Goal: Task Accomplishment & Management: Use online tool/utility

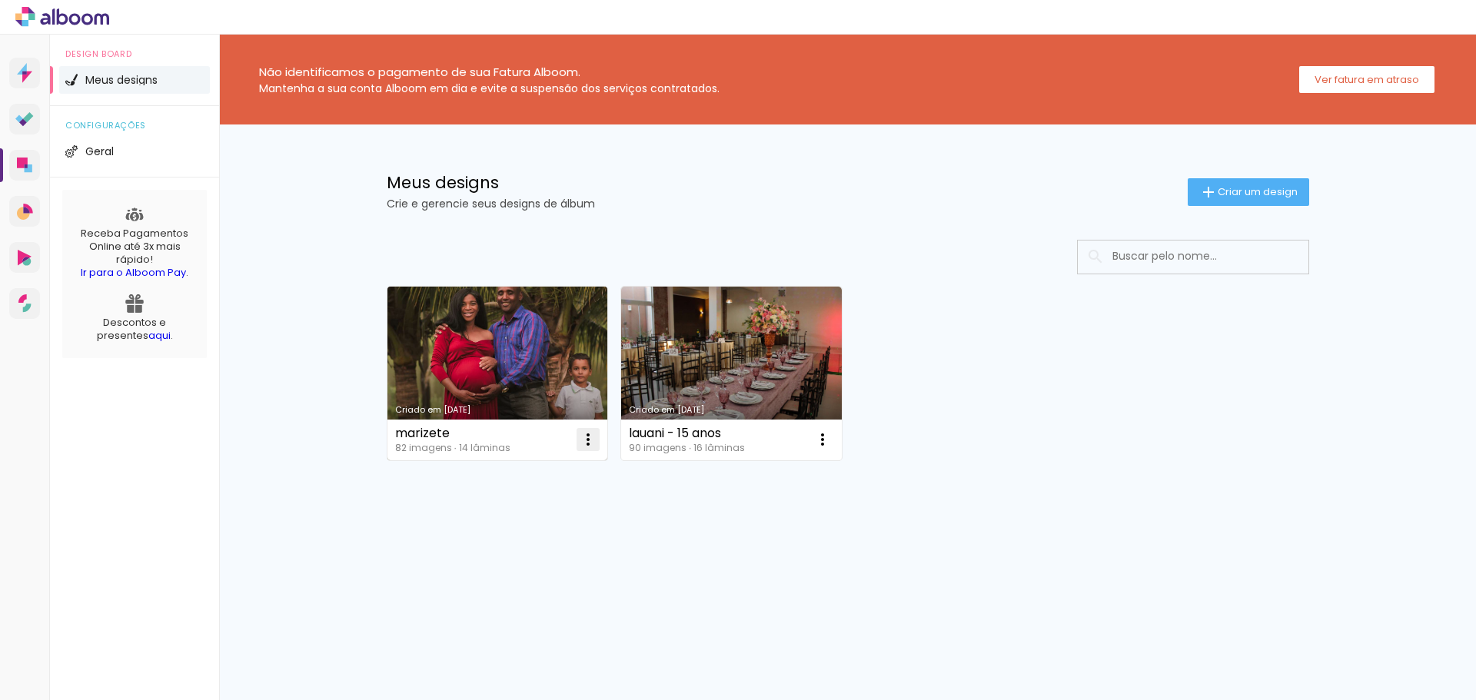
click at [593, 437] on iron-icon at bounding box center [588, 440] width 18 height 18
click at [527, 548] on paper-item "Excluir" at bounding box center [526, 541] width 151 height 31
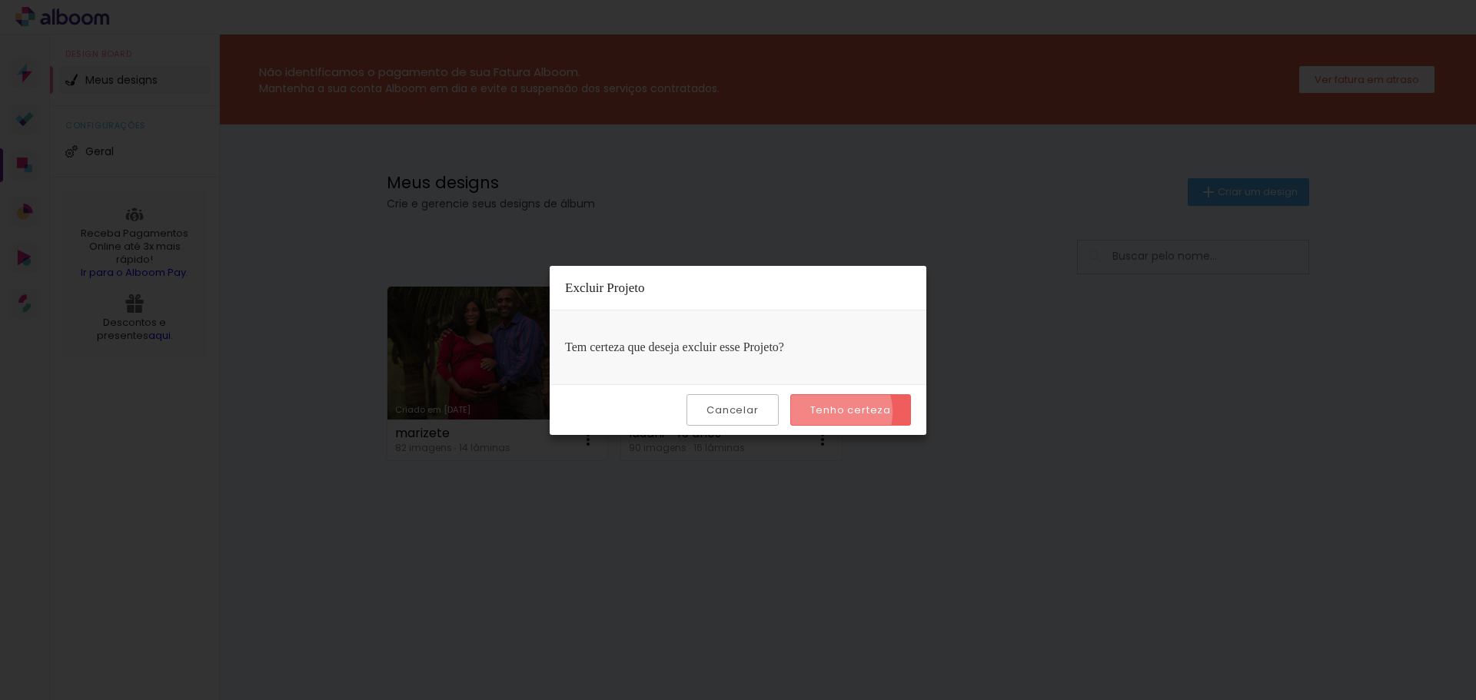
click at [0, 0] on slot "Tenho certeza" at bounding box center [0, 0] width 0 height 0
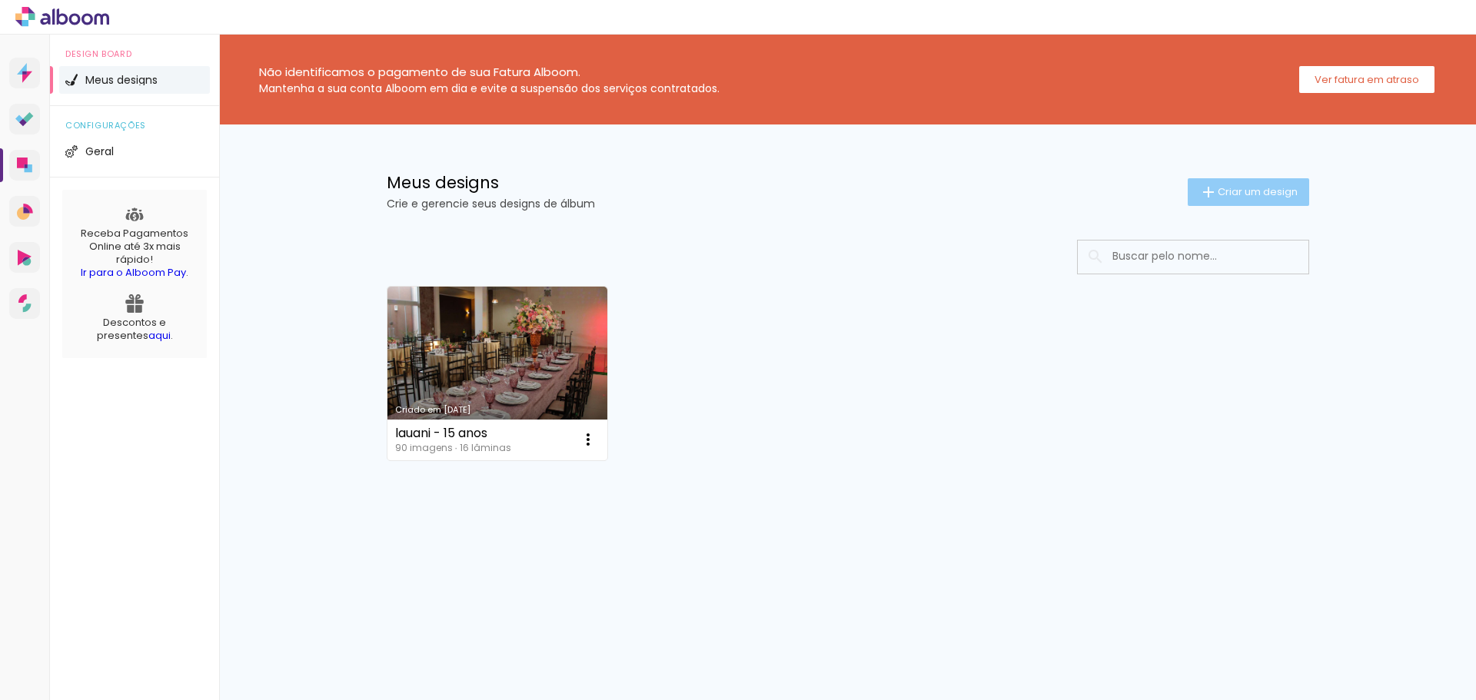
click at [1268, 195] on span "Criar um design" at bounding box center [1258, 192] width 80 height 10
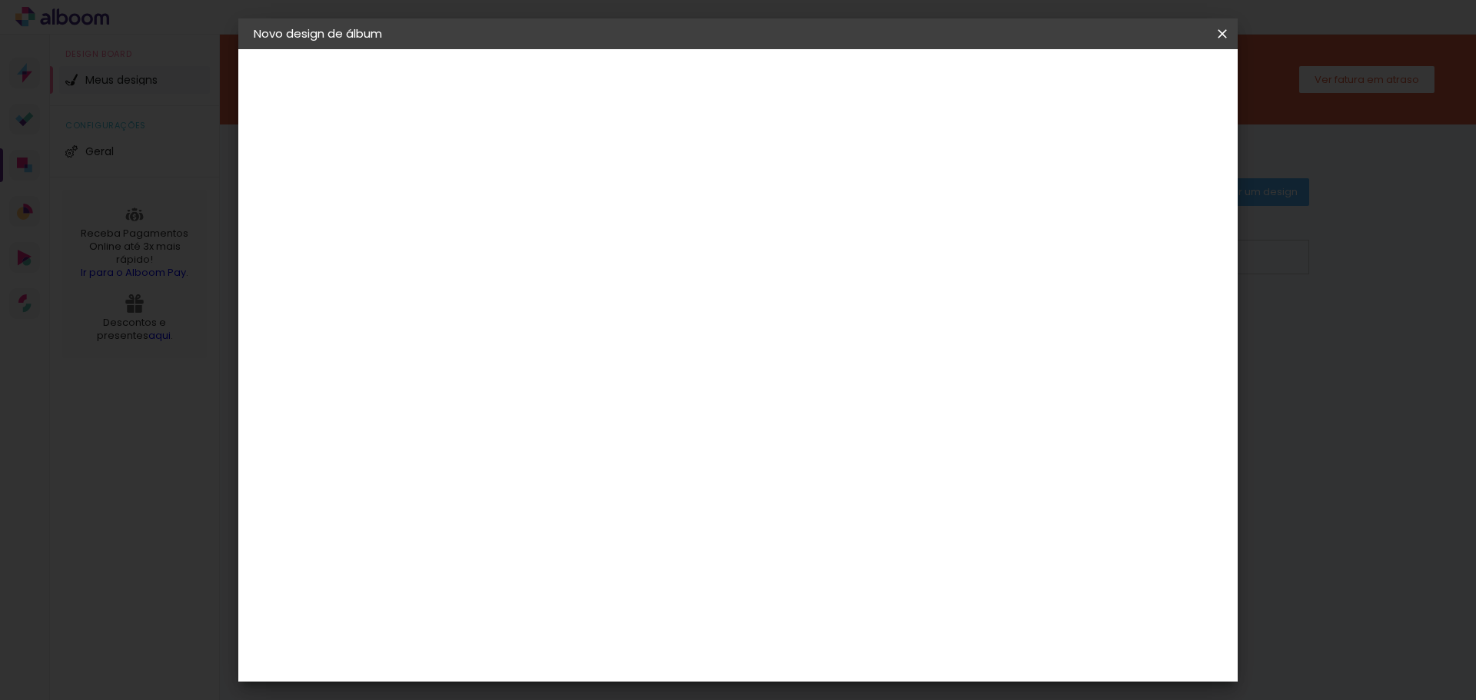
click at [505, 196] on input at bounding box center [505, 207] width 0 height 24
type input "[PERSON_NAME] E [PERSON_NAME]"
type paper-input "[PERSON_NAME] E [PERSON_NAME]"
click at [663, 93] on paper-button "Avançar" at bounding box center [624, 81] width 75 height 26
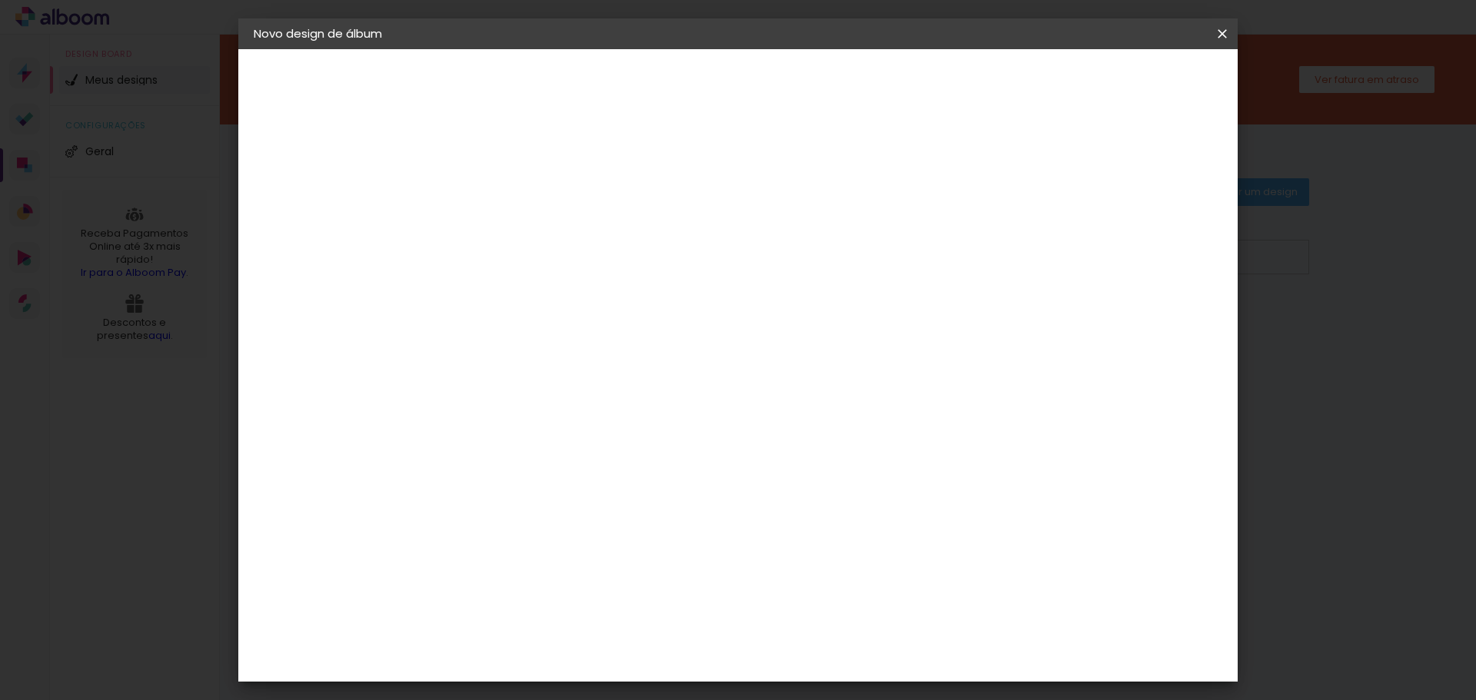
click at [627, 354] on paper-item "Duboni Photobooks" at bounding box center [544, 374] width 166 height 40
click at [0, 0] on slot "Avançar" at bounding box center [0, 0] width 0 height 0
click at [565, 259] on input "text" at bounding box center [535, 268] width 60 height 24
click at [740, 292] on paper-item "Slim" at bounding box center [838, 286] width 308 height 31
type input "Slim"
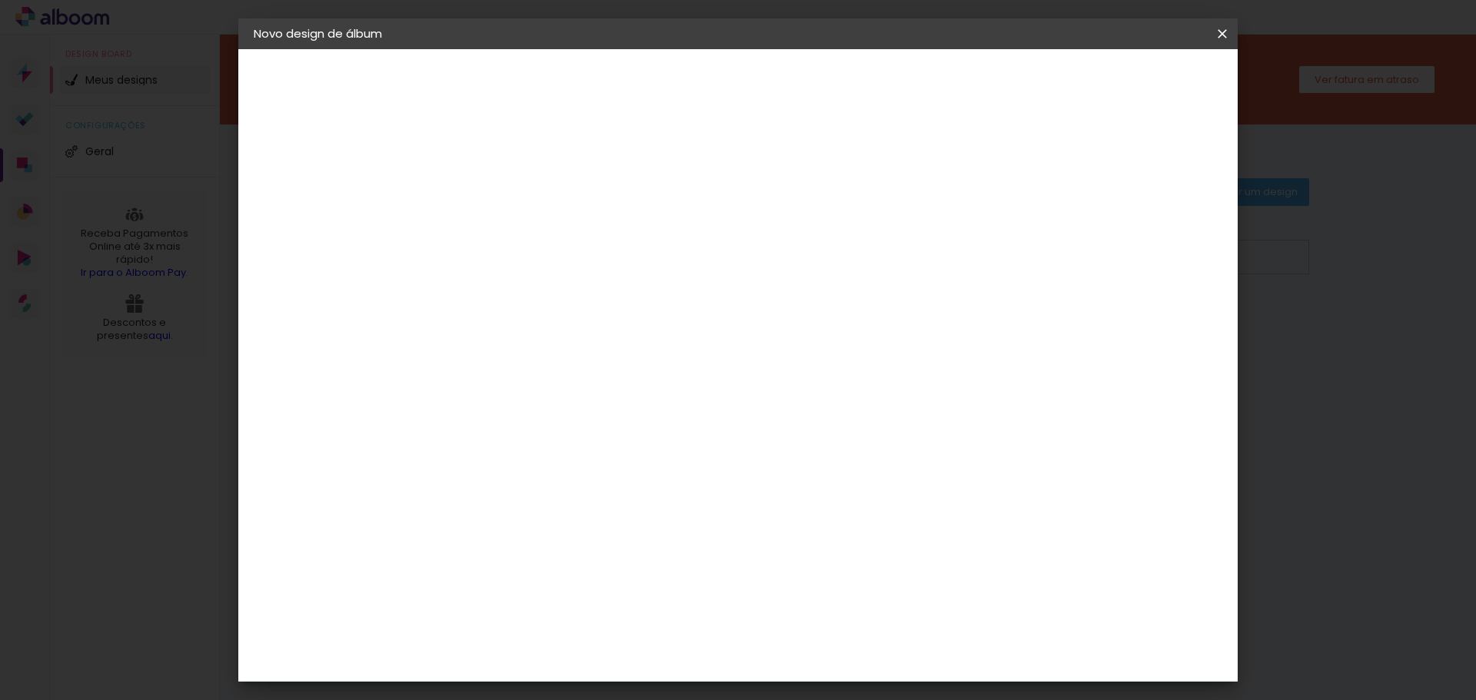
click at [609, 510] on span "20 × 60" at bounding box center [573, 526] width 72 height 32
click at [0, 0] on slot "Avançar" at bounding box center [0, 0] width 0 height 0
click at [1110, 155] on div "mm Mostrar sangria" at bounding box center [801, 166] width 680 height 35
click at [0, 0] on slot "Mostrar sangria" at bounding box center [0, 0] width 0 height 0
type paper-checkbox "on"
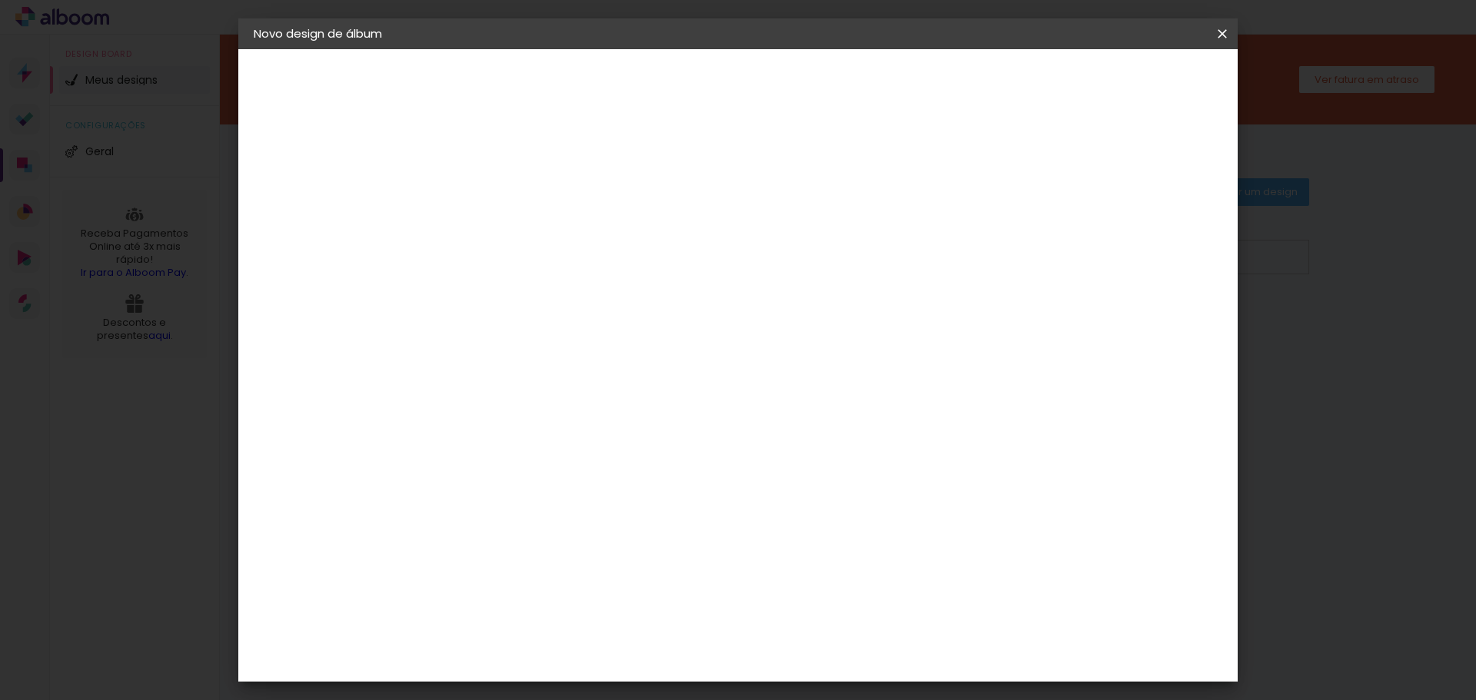
click at [1142, 92] on paper-button "Iniciar design" at bounding box center [1091, 81] width 101 height 26
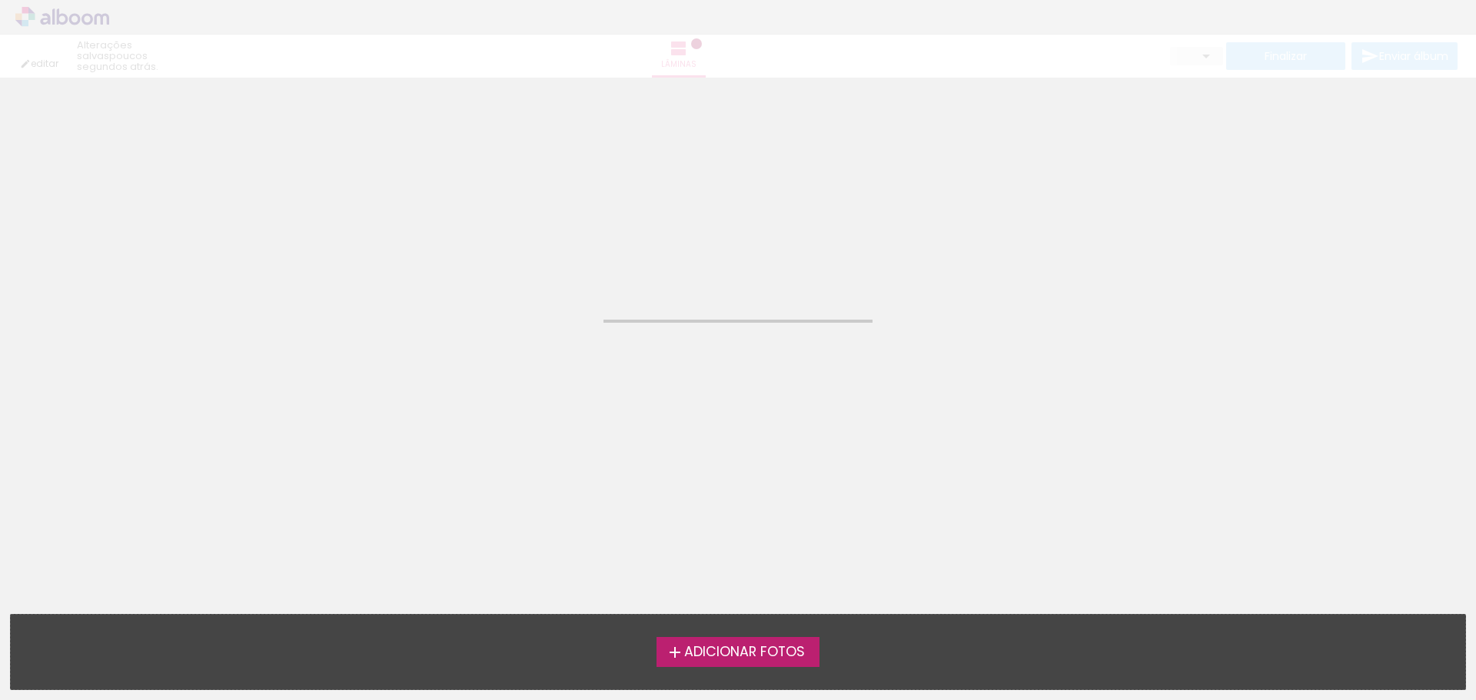
click at [733, 654] on span "Adicionar Fotos" at bounding box center [744, 653] width 121 height 14
click at [0, 0] on input "file" at bounding box center [0, 0] width 0 height 0
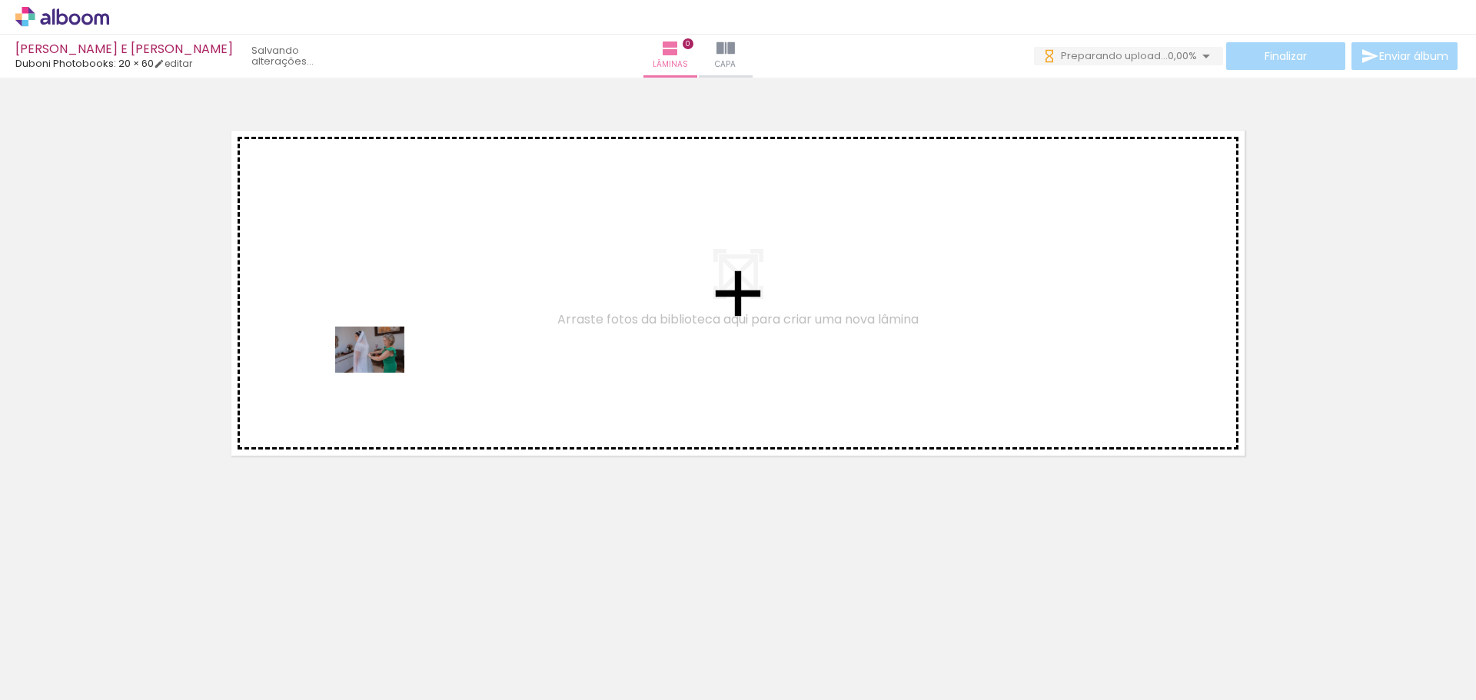
drag, startPoint x: 208, startPoint y: 587, endPoint x: 384, endPoint y: 370, distance: 279.4
click at [384, 370] on quentale-workspace at bounding box center [738, 350] width 1476 height 700
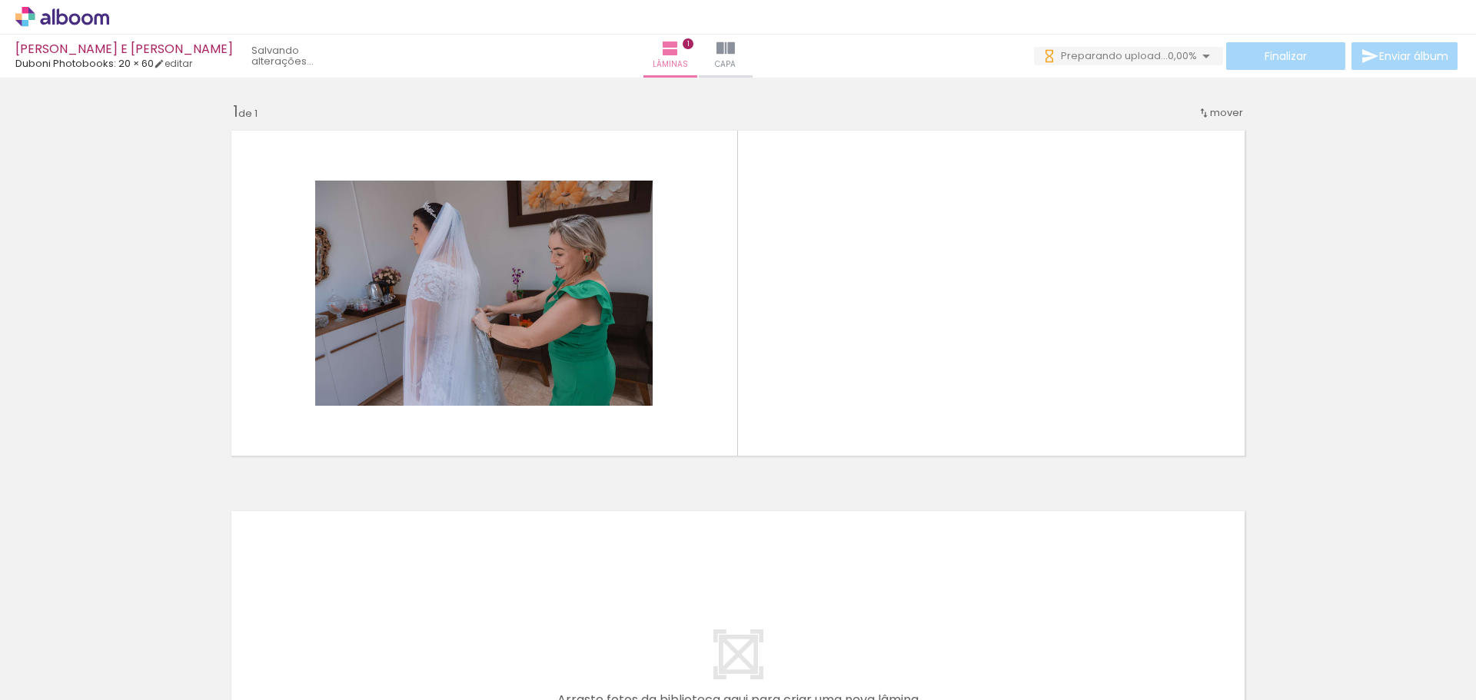
click at [62, 654] on input "Todas as fotos" at bounding box center [43, 653] width 58 height 13
click at [0, 0] on slot "Não utilizadas" at bounding box center [0, 0] width 0 height 0
type input "Não utilizadas"
drag, startPoint x: 178, startPoint y: 667, endPoint x: 317, endPoint y: 474, distance: 237.5
click at [317, 474] on quentale-workspace at bounding box center [738, 350] width 1476 height 700
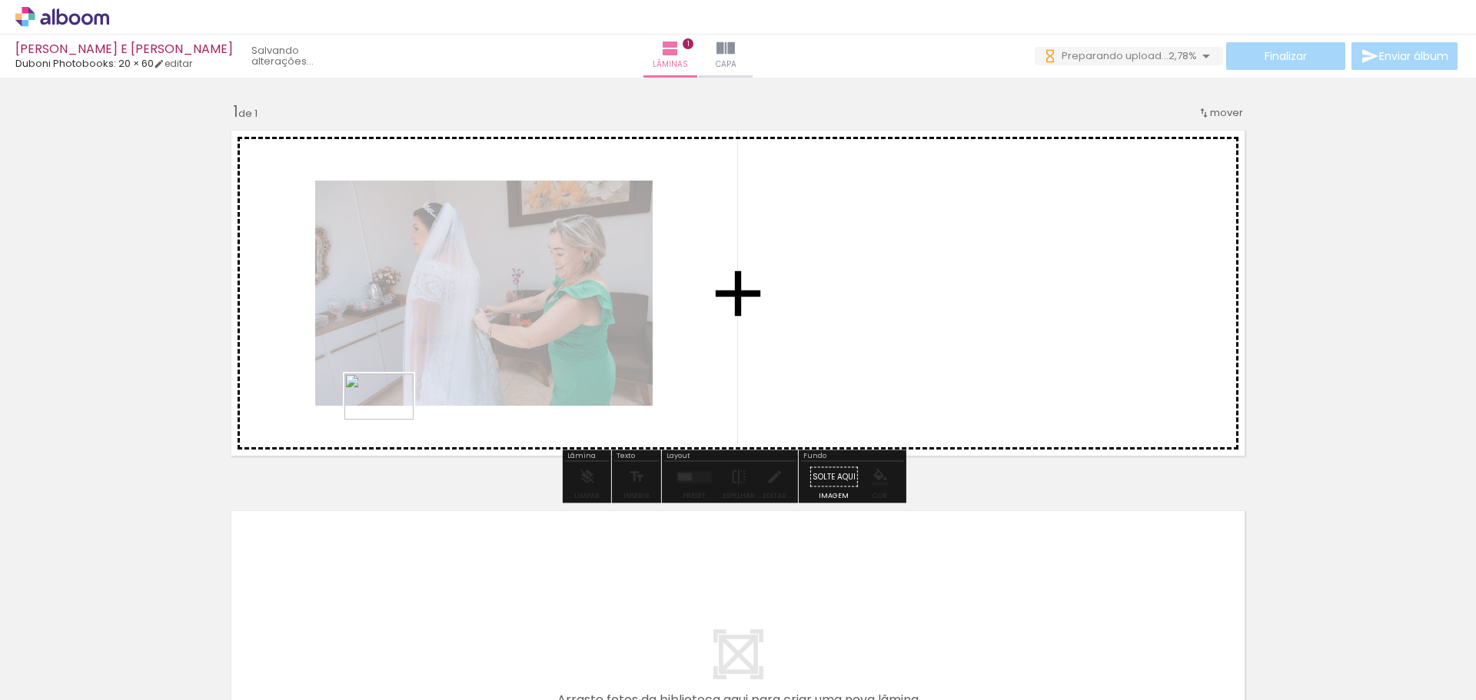
drag, startPoint x: 158, startPoint y: 649, endPoint x: 391, endPoint y: 420, distance: 326.8
click at [391, 420] on quentale-workspace at bounding box center [738, 350] width 1476 height 700
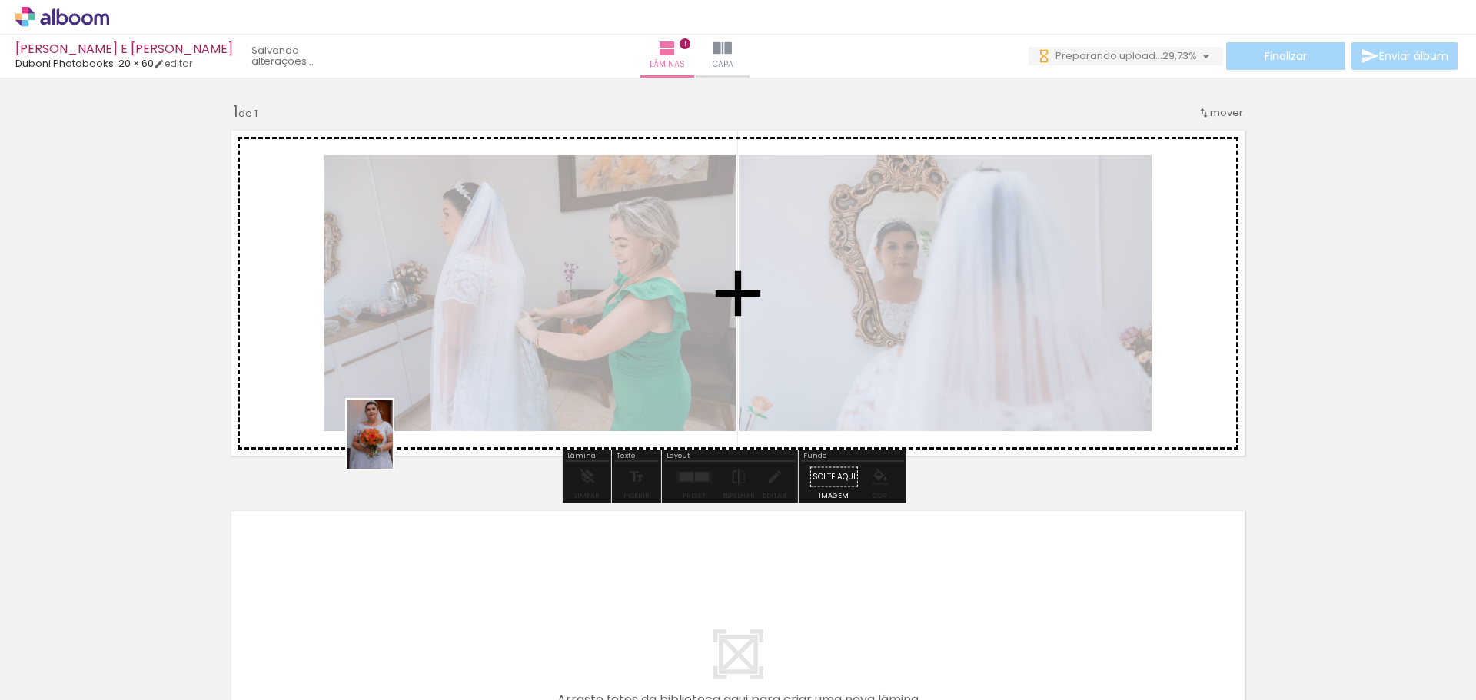
drag, startPoint x: 172, startPoint y: 665, endPoint x: 393, endPoint y: 446, distance: 311.0
click at [393, 446] on quentale-workspace at bounding box center [738, 350] width 1476 height 700
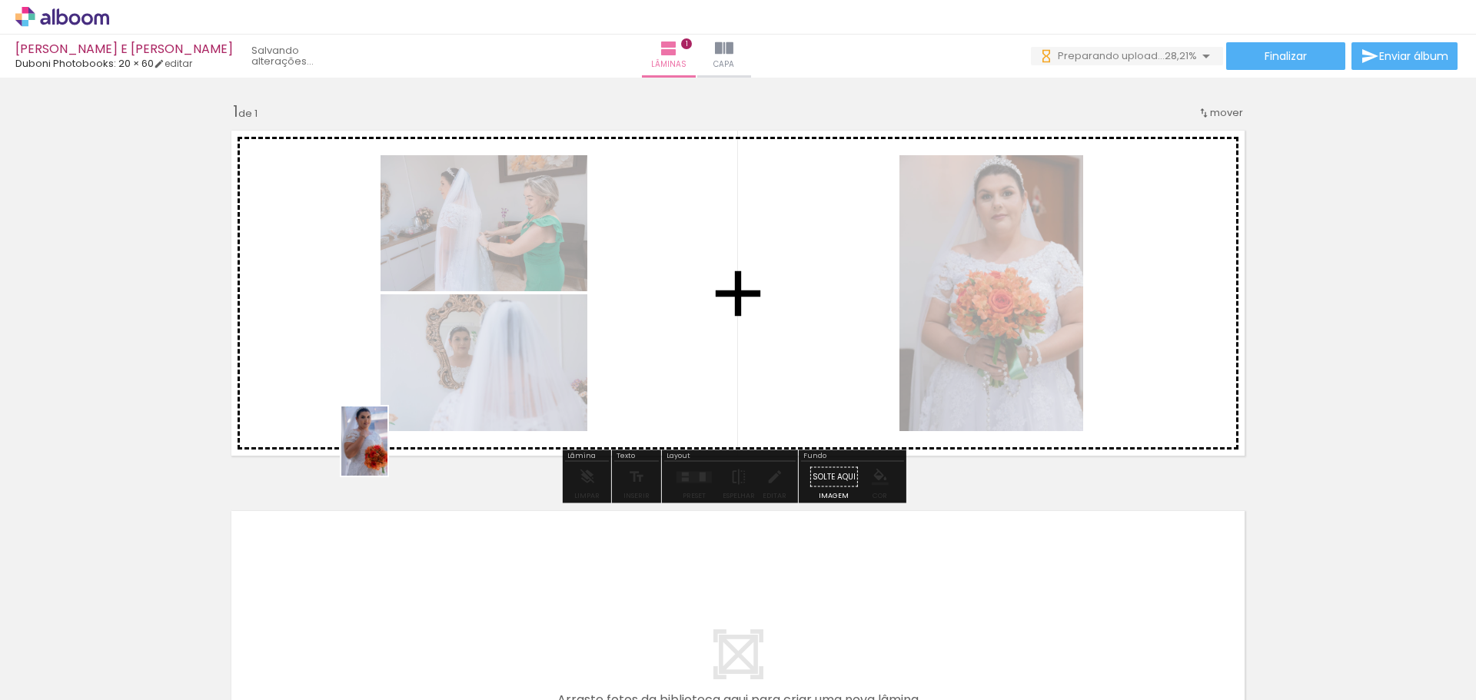
drag, startPoint x: 182, startPoint y: 647, endPoint x: 388, endPoint y: 453, distance: 282.8
click at [388, 453] on quentale-workspace at bounding box center [738, 350] width 1476 height 700
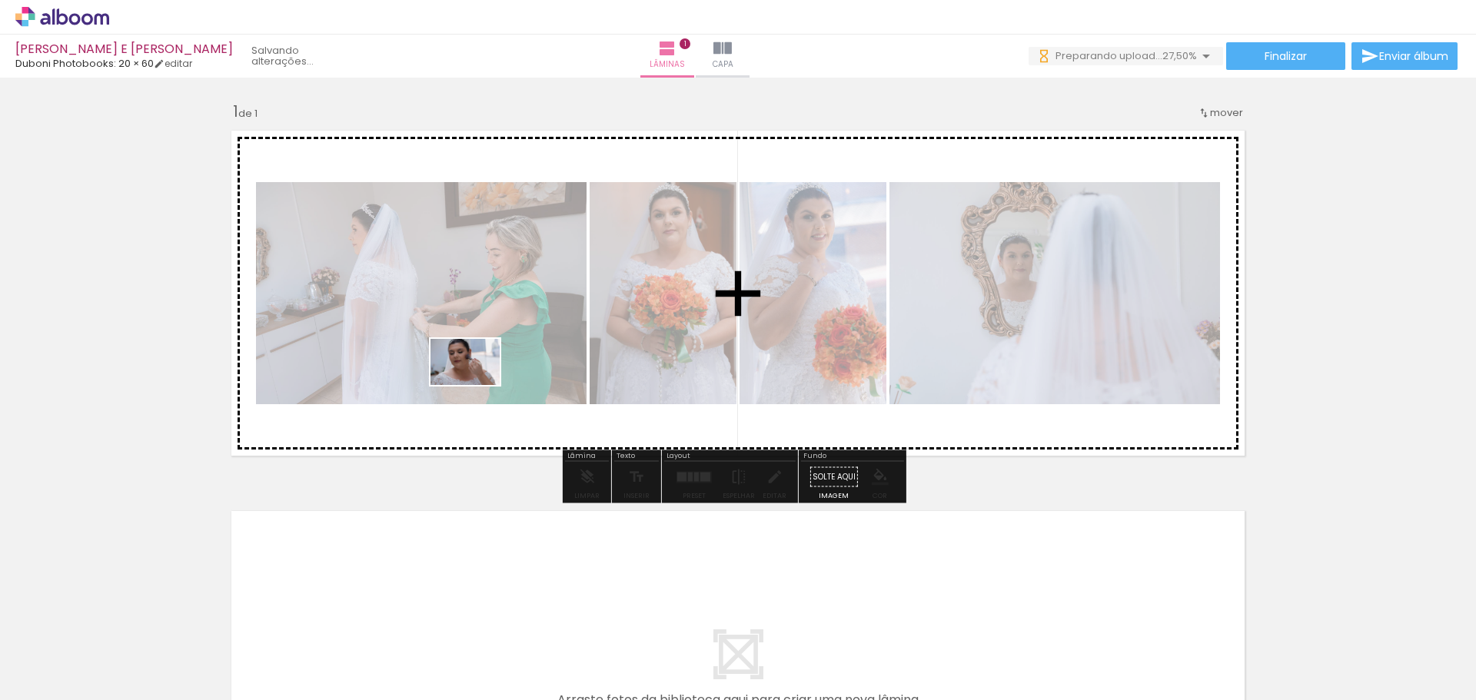
drag, startPoint x: 185, startPoint y: 654, endPoint x: 477, endPoint y: 385, distance: 396.7
click at [477, 385] on quentale-workspace at bounding box center [738, 350] width 1476 height 700
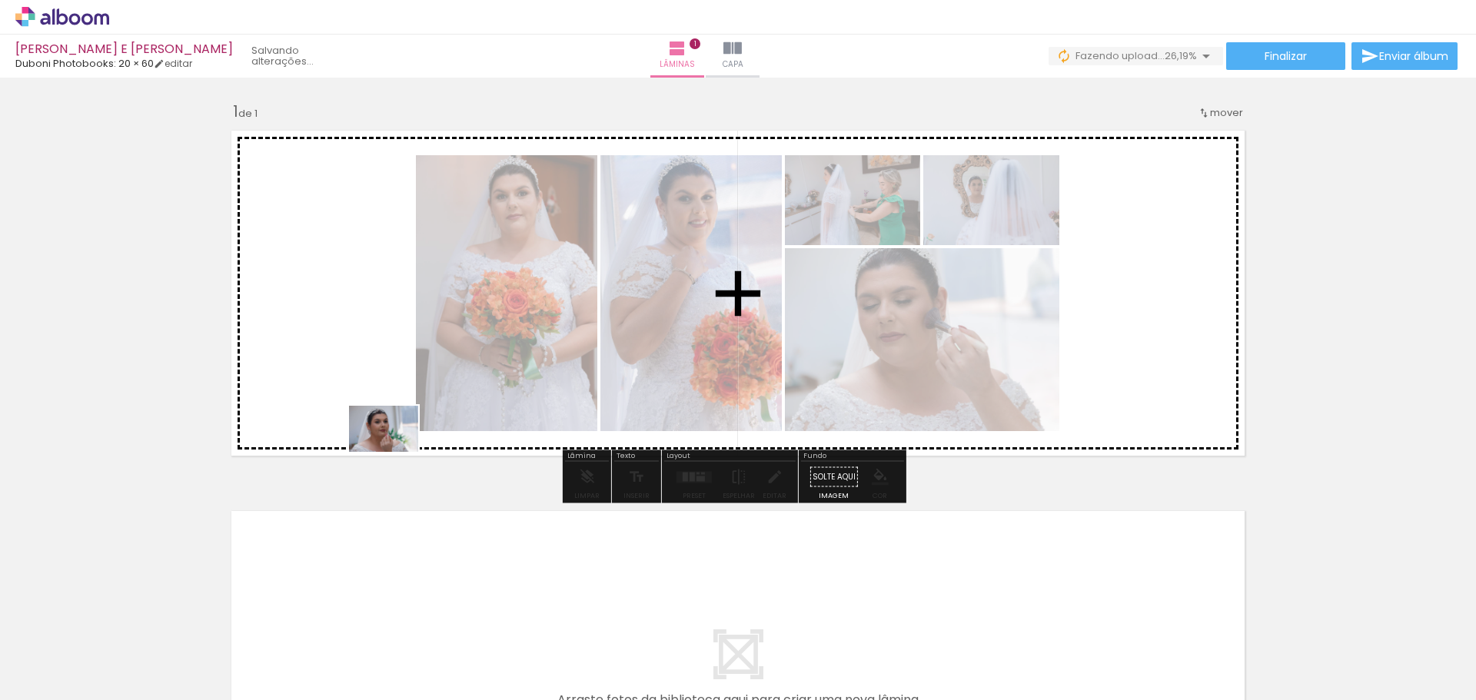
drag, startPoint x: 188, startPoint y: 645, endPoint x: 395, endPoint y: 452, distance: 283.4
click at [395, 452] on quentale-workspace at bounding box center [738, 350] width 1476 height 700
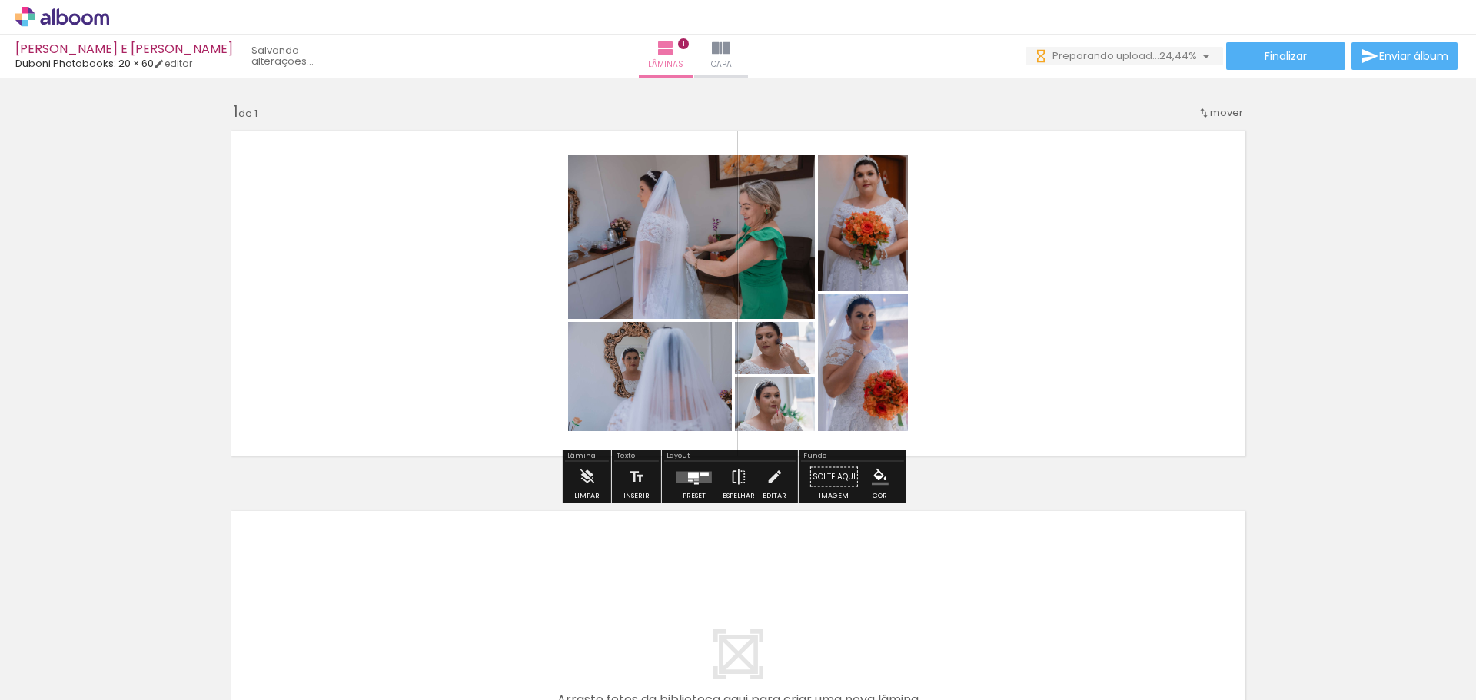
click at [687, 481] on quentale-layouter at bounding box center [694, 477] width 35 height 12
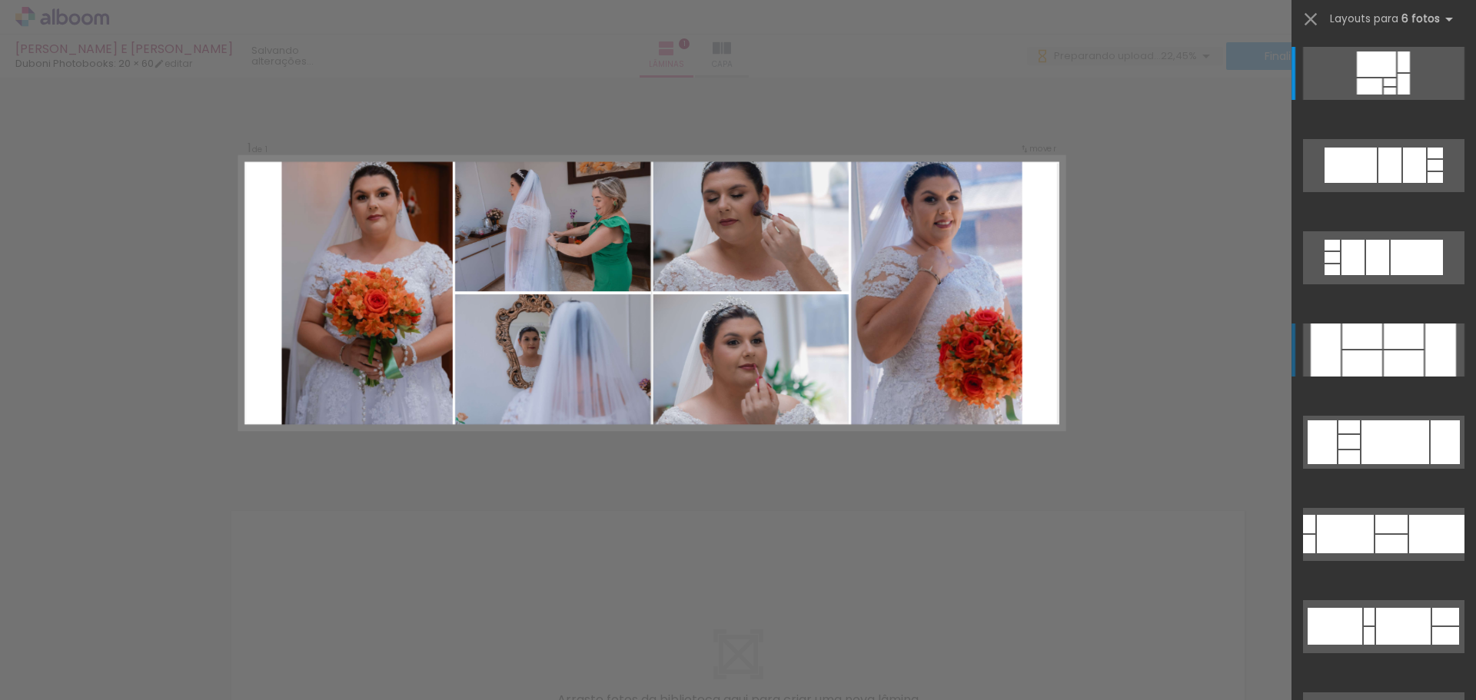
click at [1369, 359] on div at bounding box center [1362, 364] width 40 height 26
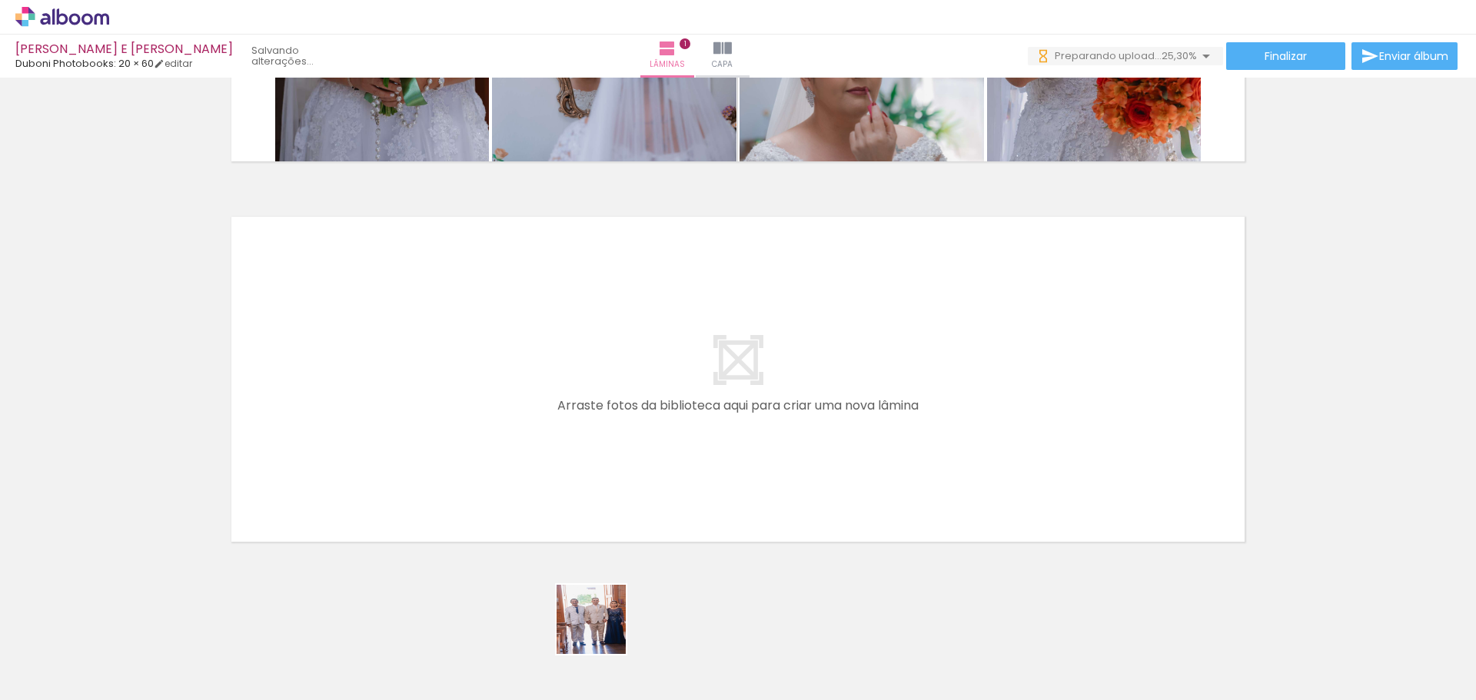
drag, startPoint x: 600, startPoint y: 656, endPoint x: 514, endPoint y: 552, distance: 135.4
click at [613, 497] on quentale-workspace at bounding box center [738, 350] width 1476 height 700
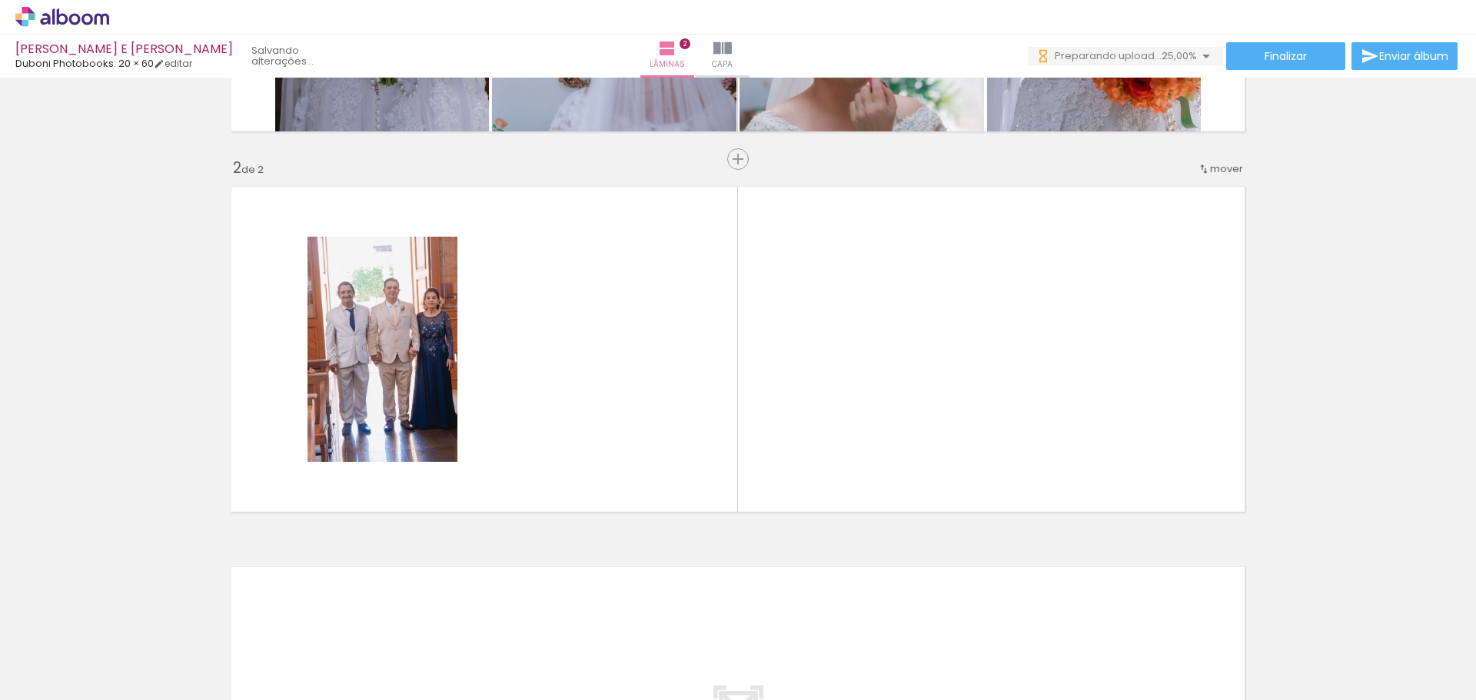
scroll to position [333, 0]
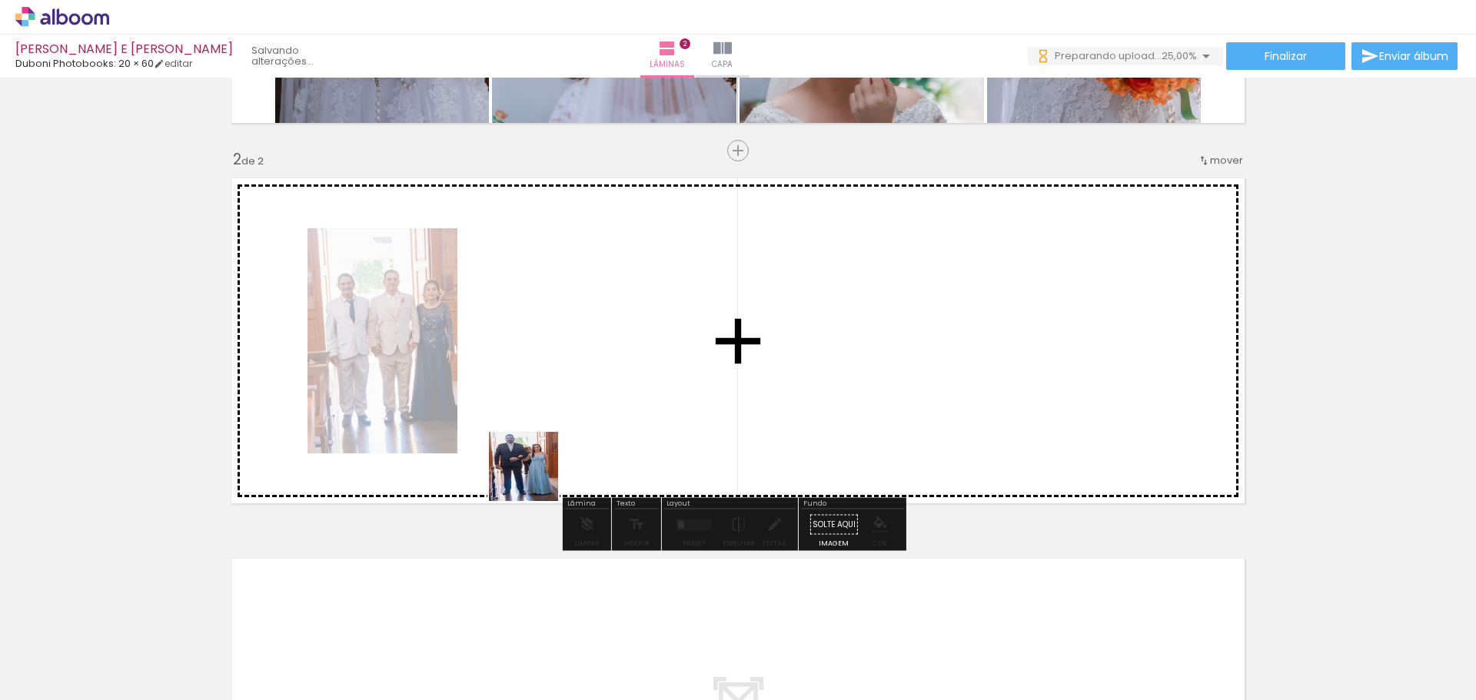
drag, startPoint x: 527, startPoint y: 538, endPoint x: 535, endPoint y: 474, distance: 65.0
click at [535, 474] on quentale-workspace at bounding box center [738, 350] width 1476 height 700
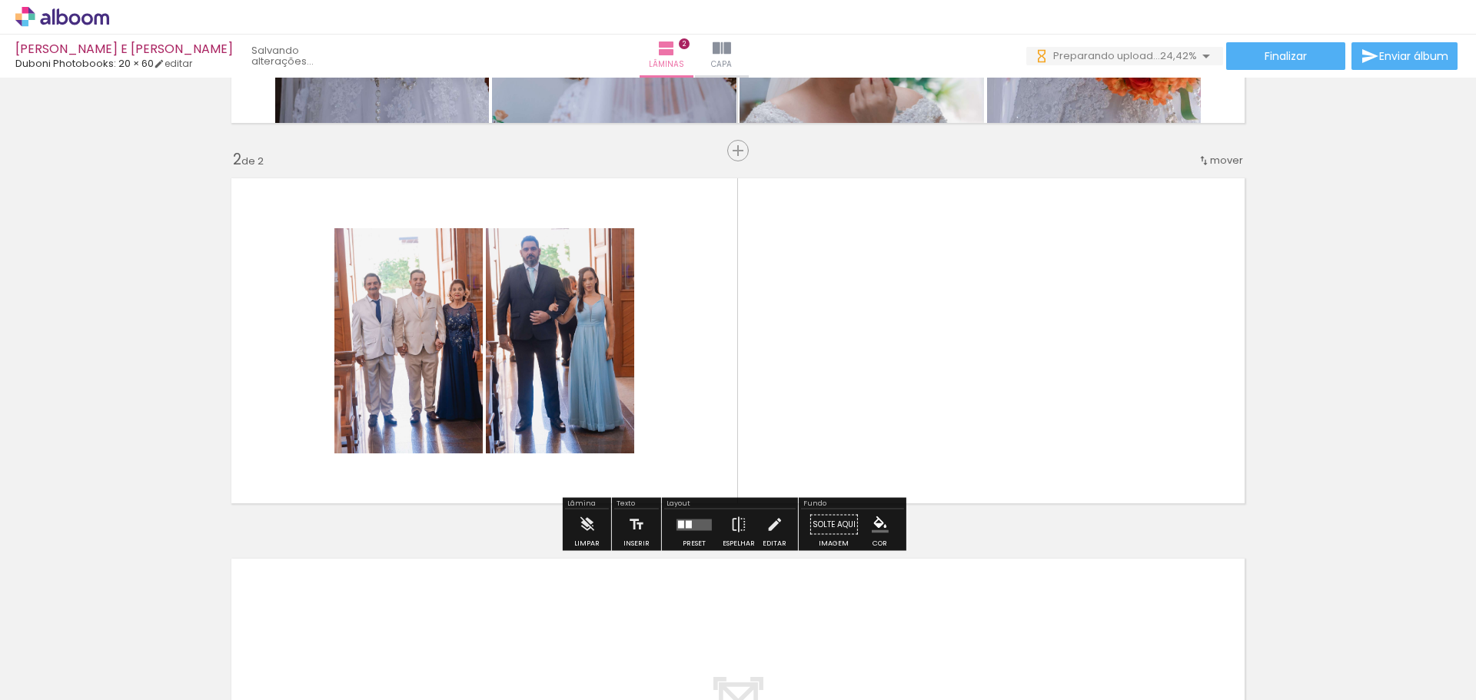
scroll to position [0, 0]
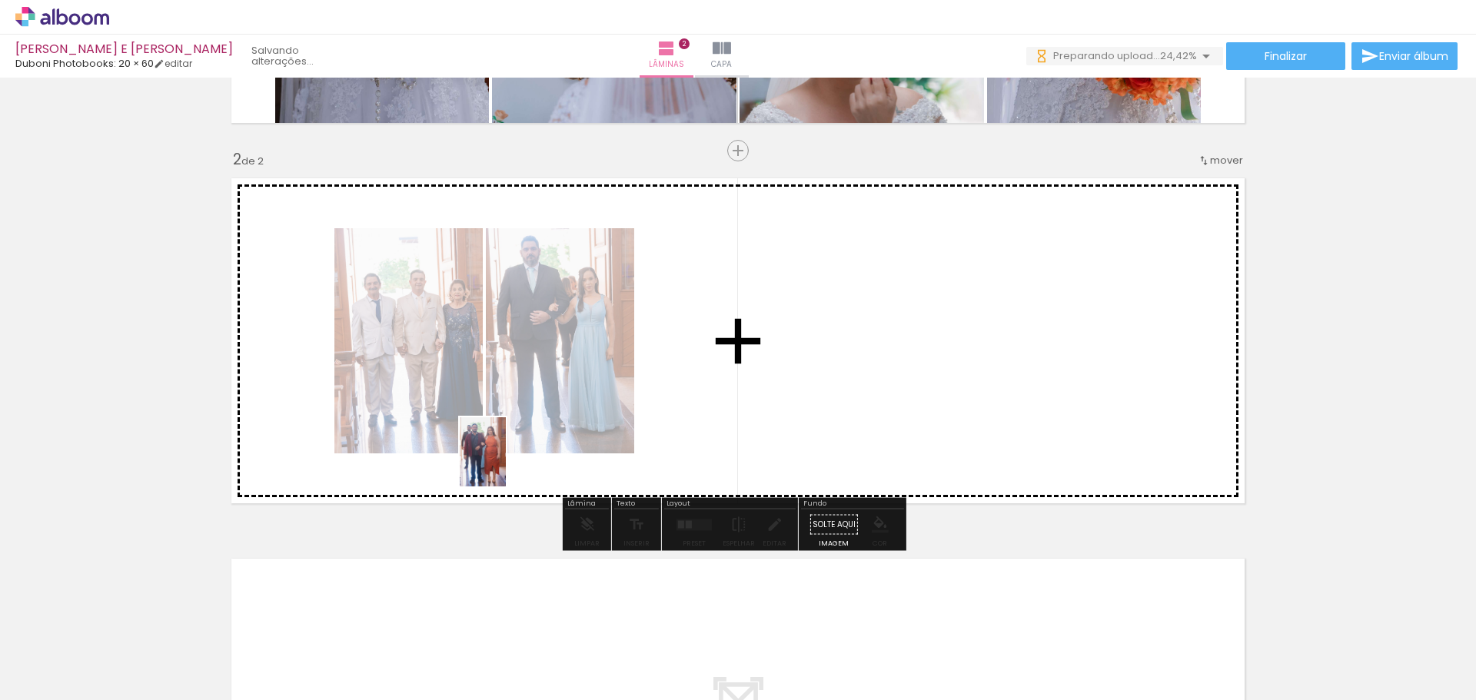
drag, startPoint x: 417, startPoint y: 665, endPoint x: 506, endPoint y: 464, distance: 220.3
click at [506, 464] on quentale-workspace at bounding box center [738, 350] width 1476 height 700
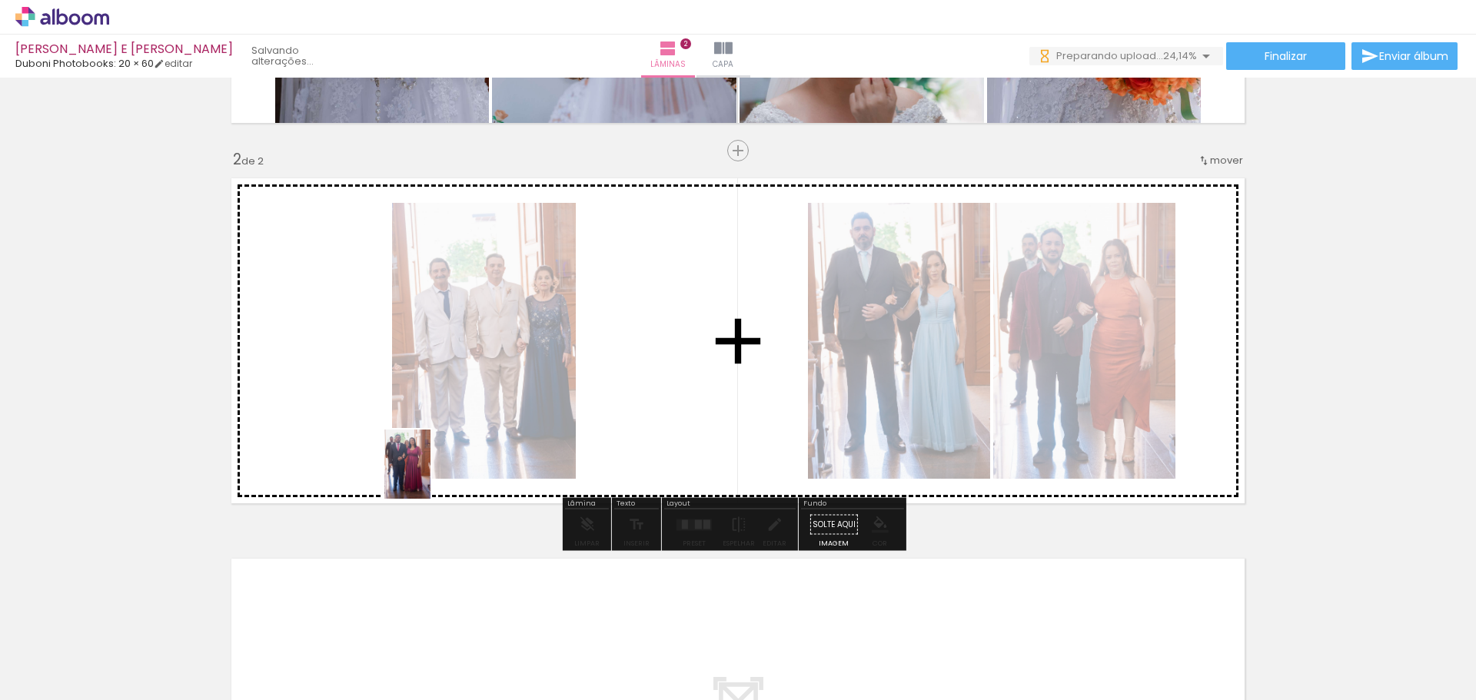
drag, startPoint x: 341, startPoint y: 660, endPoint x: 369, endPoint y: 501, distance: 160.9
click at [433, 473] on quentale-workspace at bounding box center [738, 350] width 1476 height 700
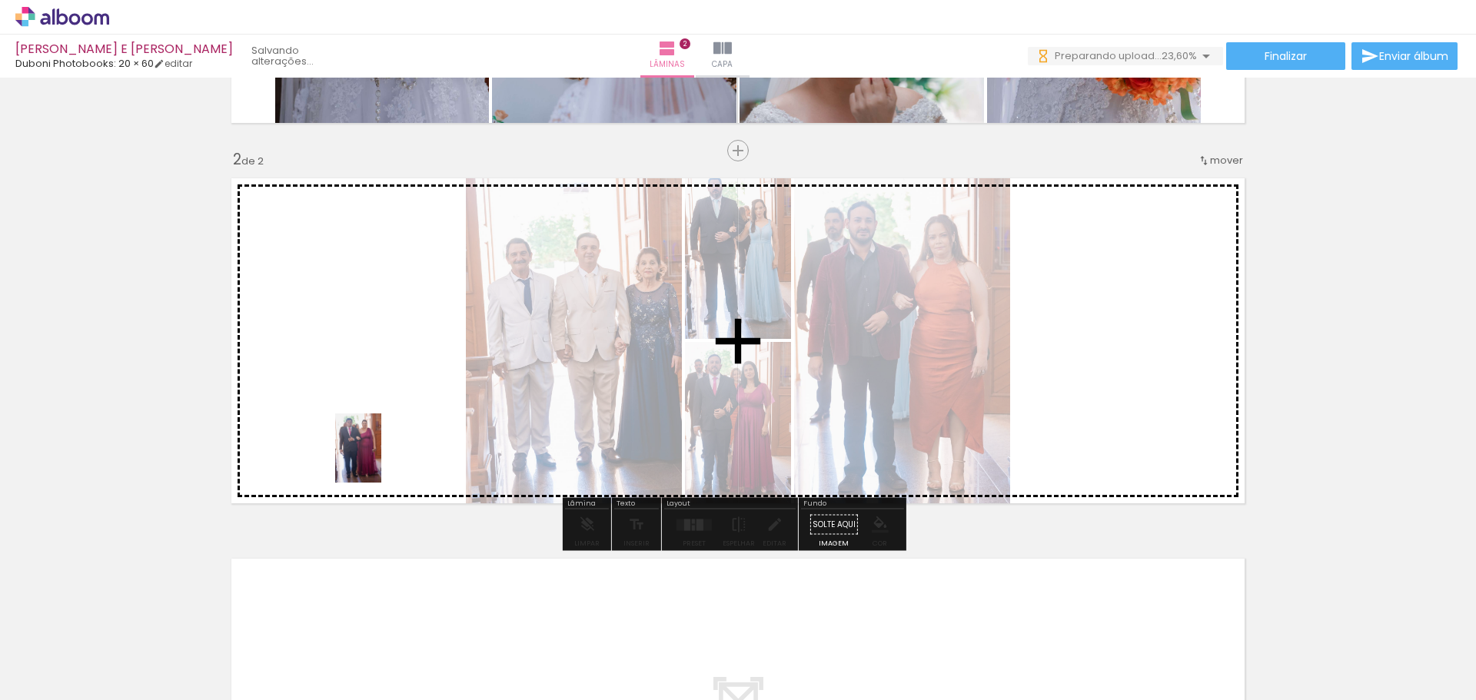
drag, startPoint x: 254, startPoint y: 646, endPoint x: 381, endPoint y: 460, distance: 225.2
click at [381, 460] on quentale-workspace at bounding box center [738, 350] width 1476 height 700
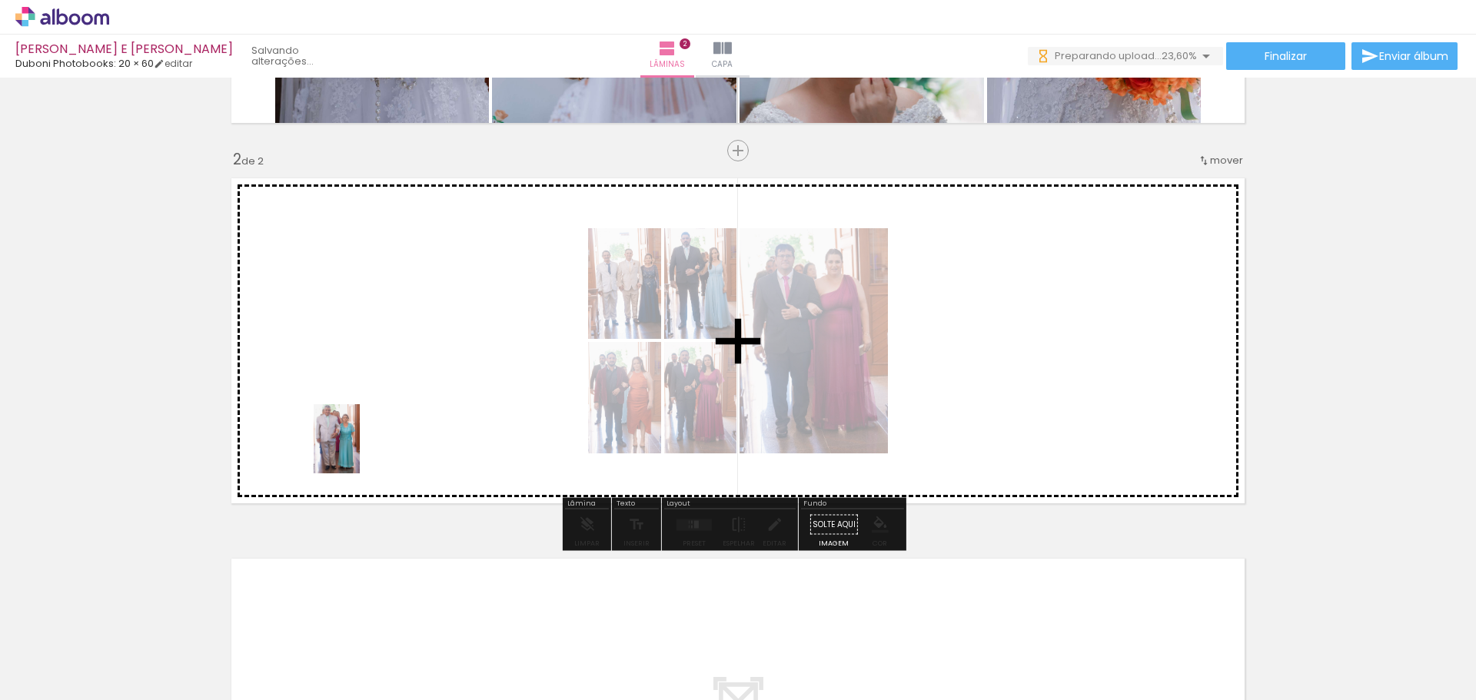
drag, startPoint x: 167, startPoint y: 657, endPoint x: 404, endPoint y: 451, distance: 314.5
click at [361, 451] on quentale-workspace at bounding box center [738, 350] width 1476 height 700
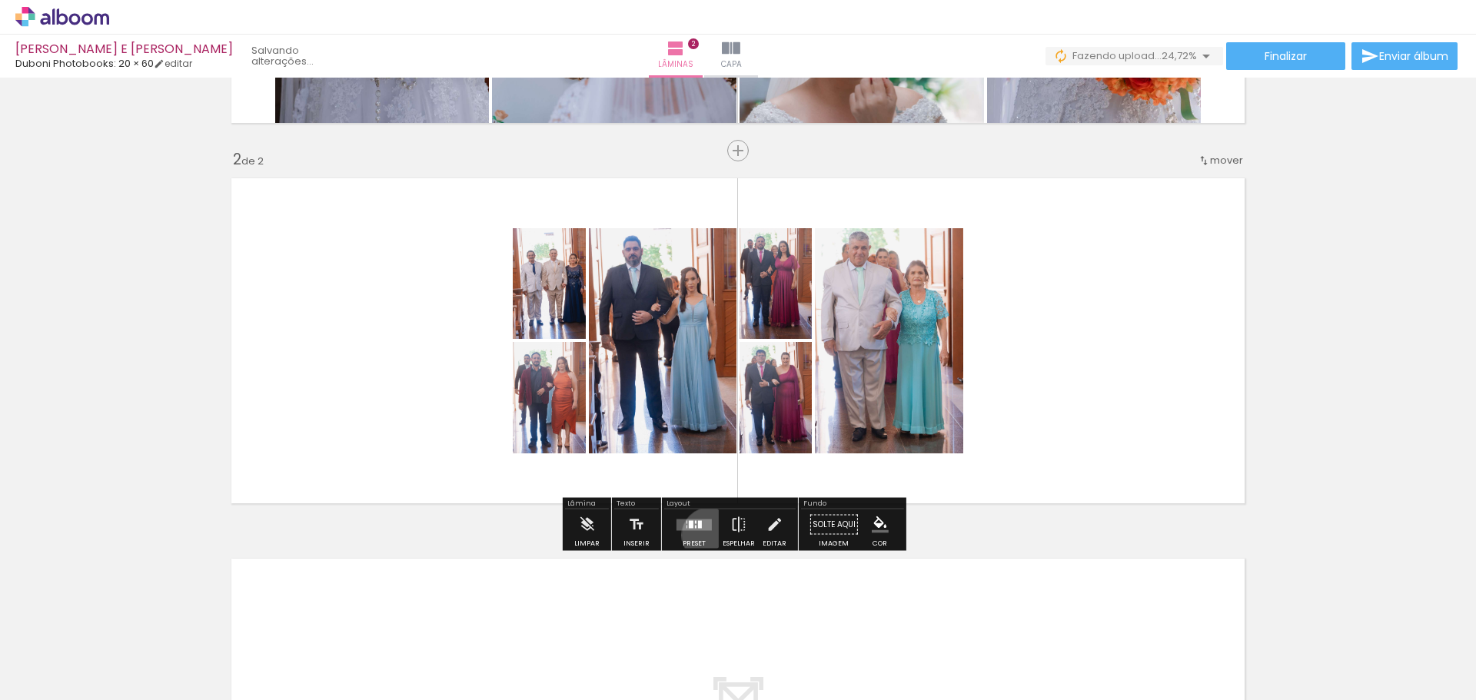
drag, startPoint x: 706, startPoint y: 535, endPoint x: 687, endPoint y: 534, distance: 19.2
click at [705, 536] on div at bounding box center [695, 525] width 42 height 31
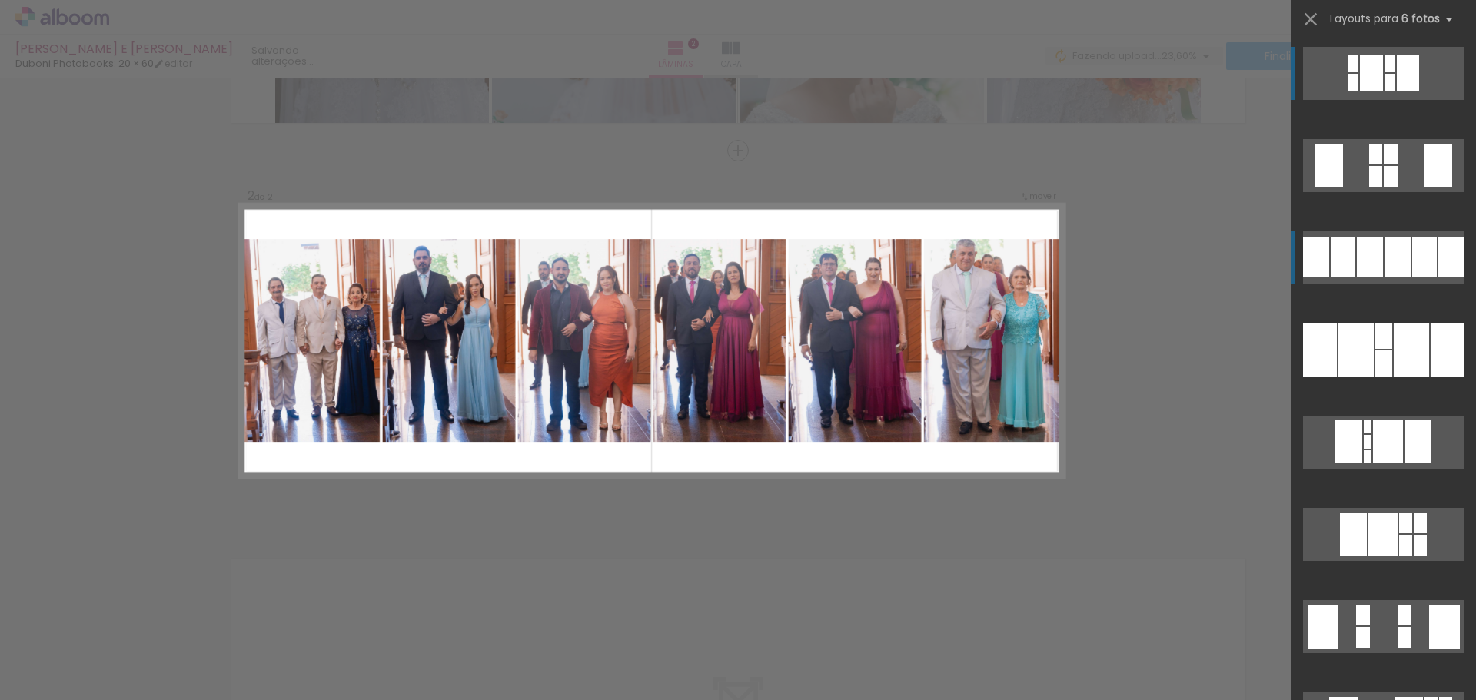
click at [1385, 266] on div at bounding box center [1398, 258] width 26 height 40
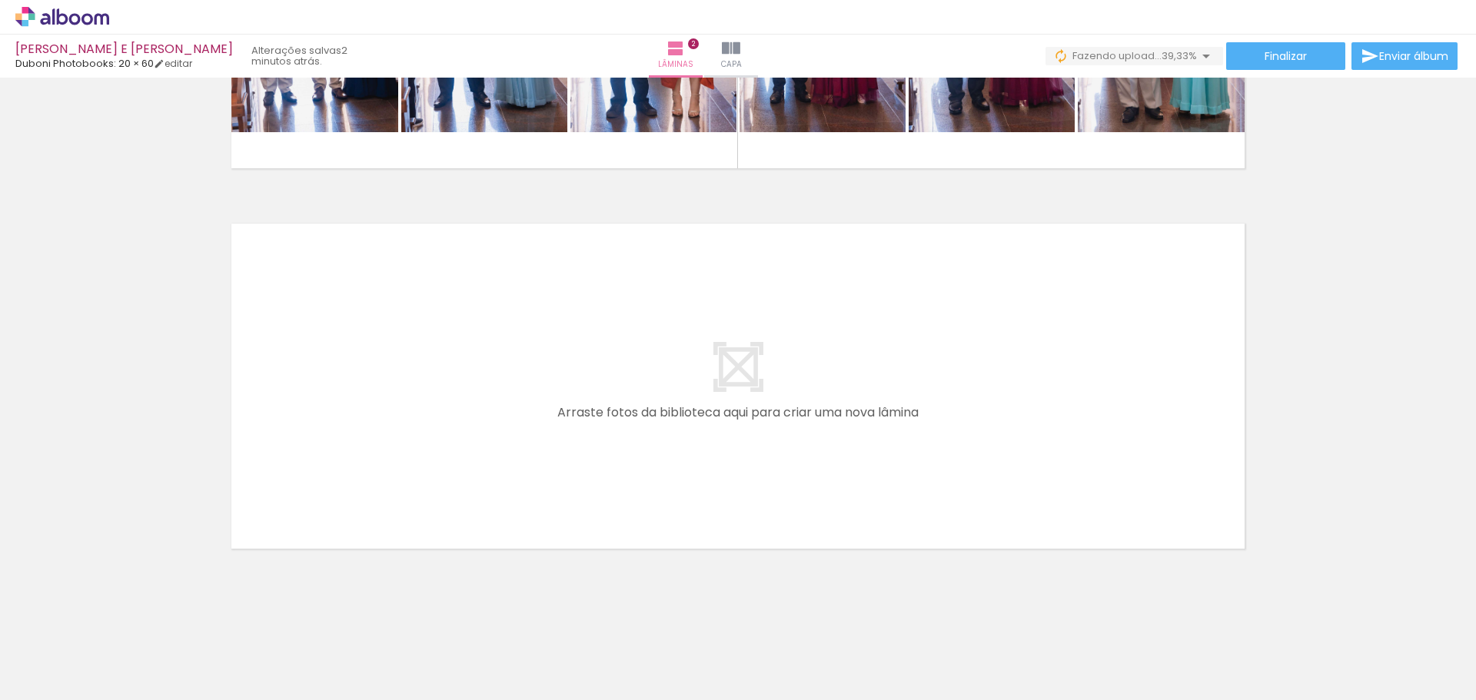
scroll to position [675, 0]
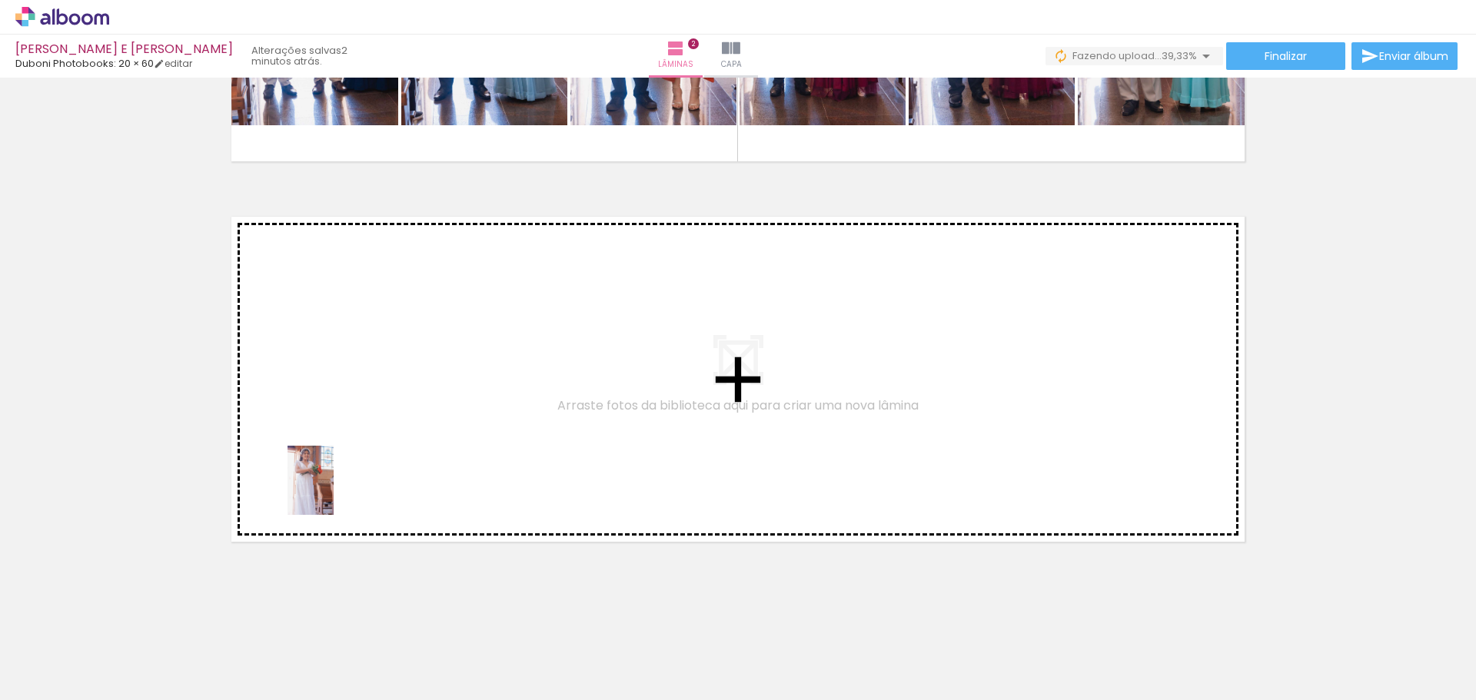
drag, startPoint x: 157, startPoint y: 666, endPoint x: 334, endPoint y: 492, distance: 247.9
click at [334, 492] on quentale-workspace at bounding box center [738, 350] width 1476 height 700
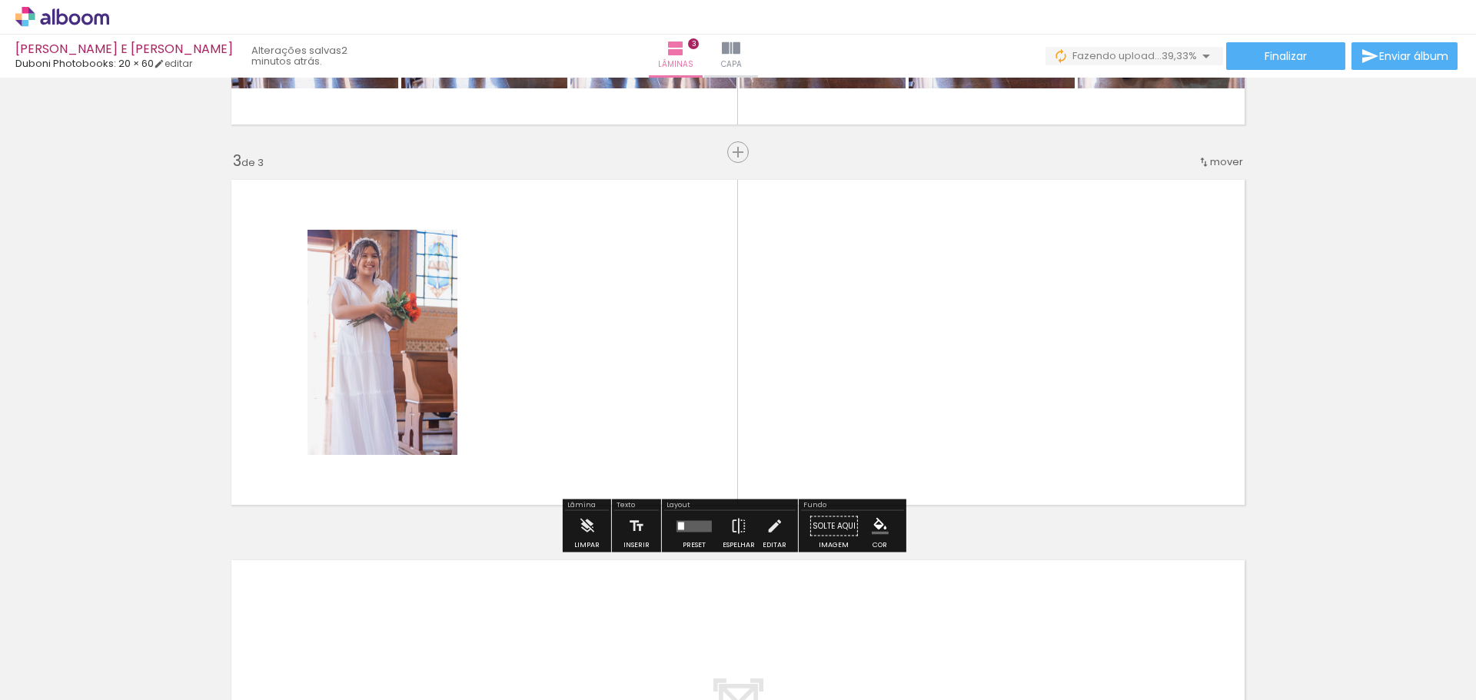
scroll to position [714, 0]
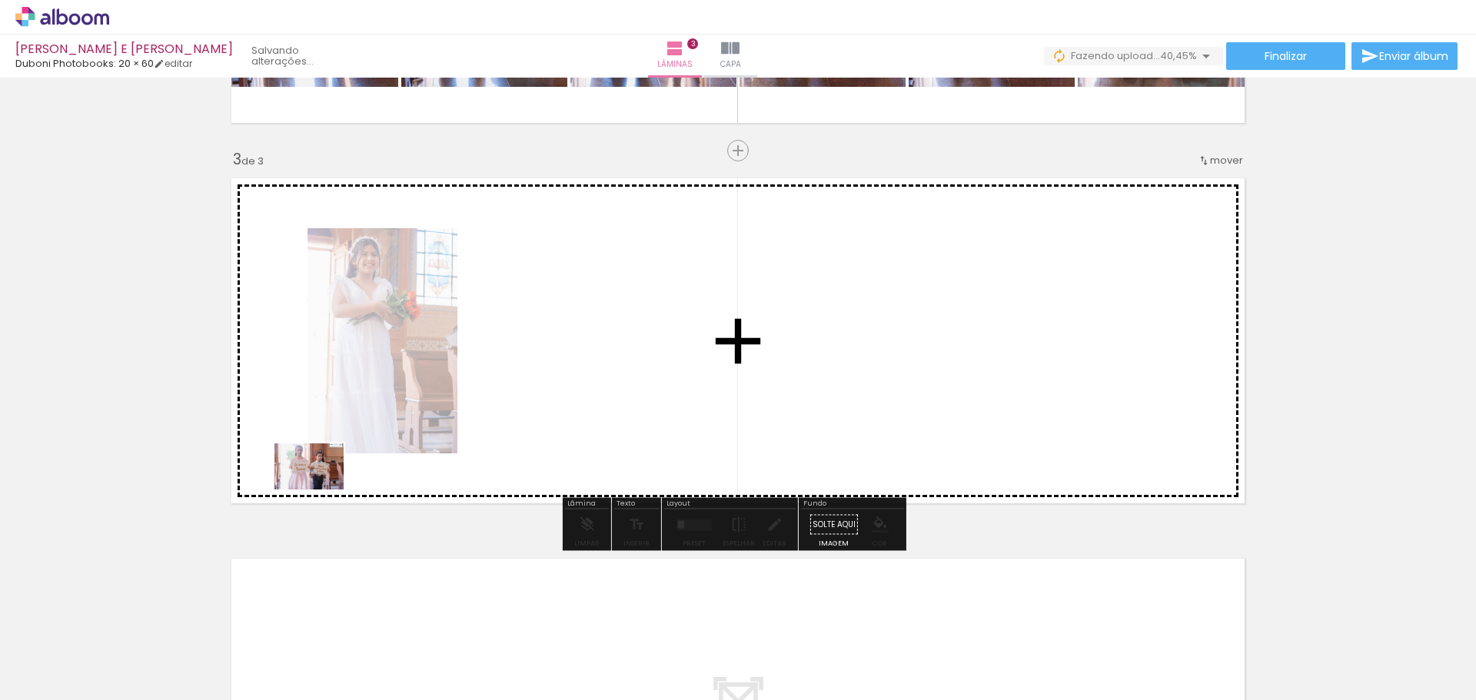
drag, startPoint x: 165, startPoint y: 656, endPoint x: 321, endPoint y: 490, distance: 227.9
click at [321, 490] on quentale-workspace at bounding box center [738, 350] width 1476 height 700
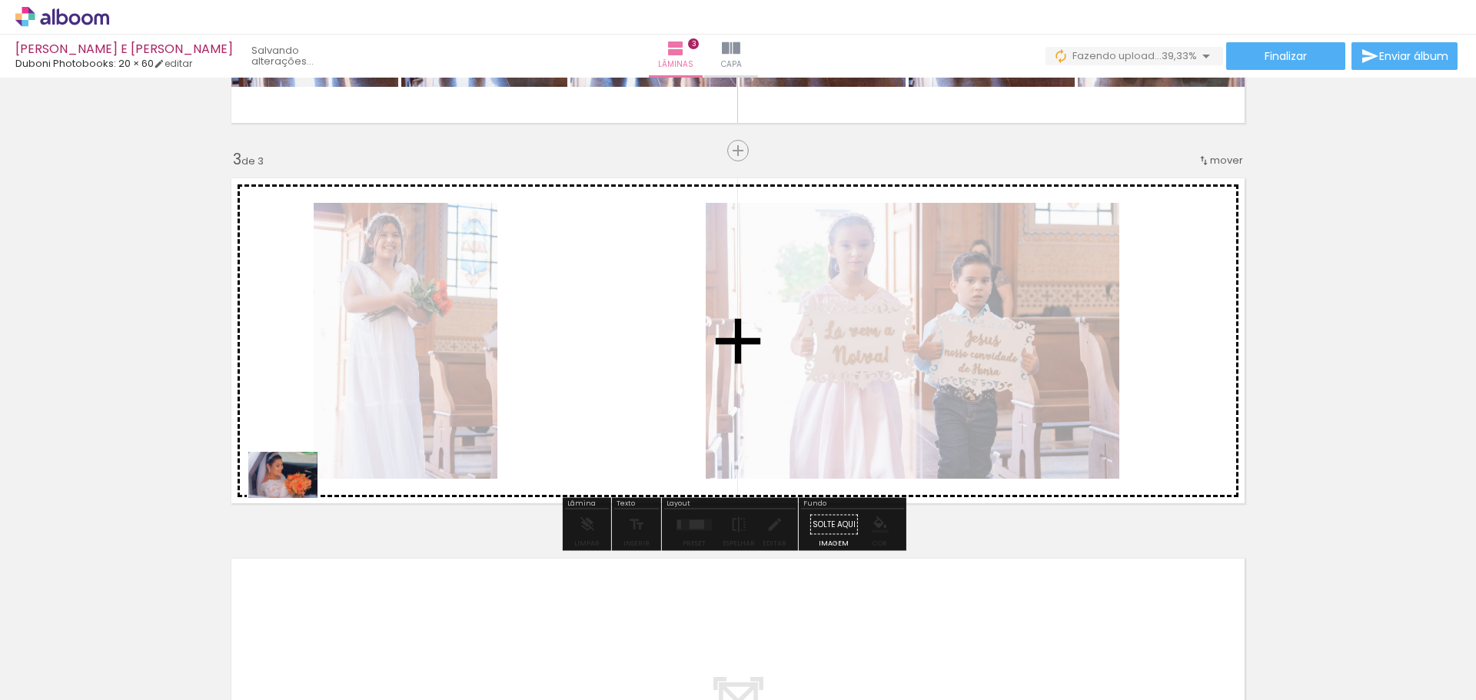
drag, startPoint x: 171, startPoint y: 646, endPoint x: 257, endPoint y: 582, distance: 107.2
click at [297, 496] on quentale-workspace at bounding box center [738, 350] width 1476 height 700
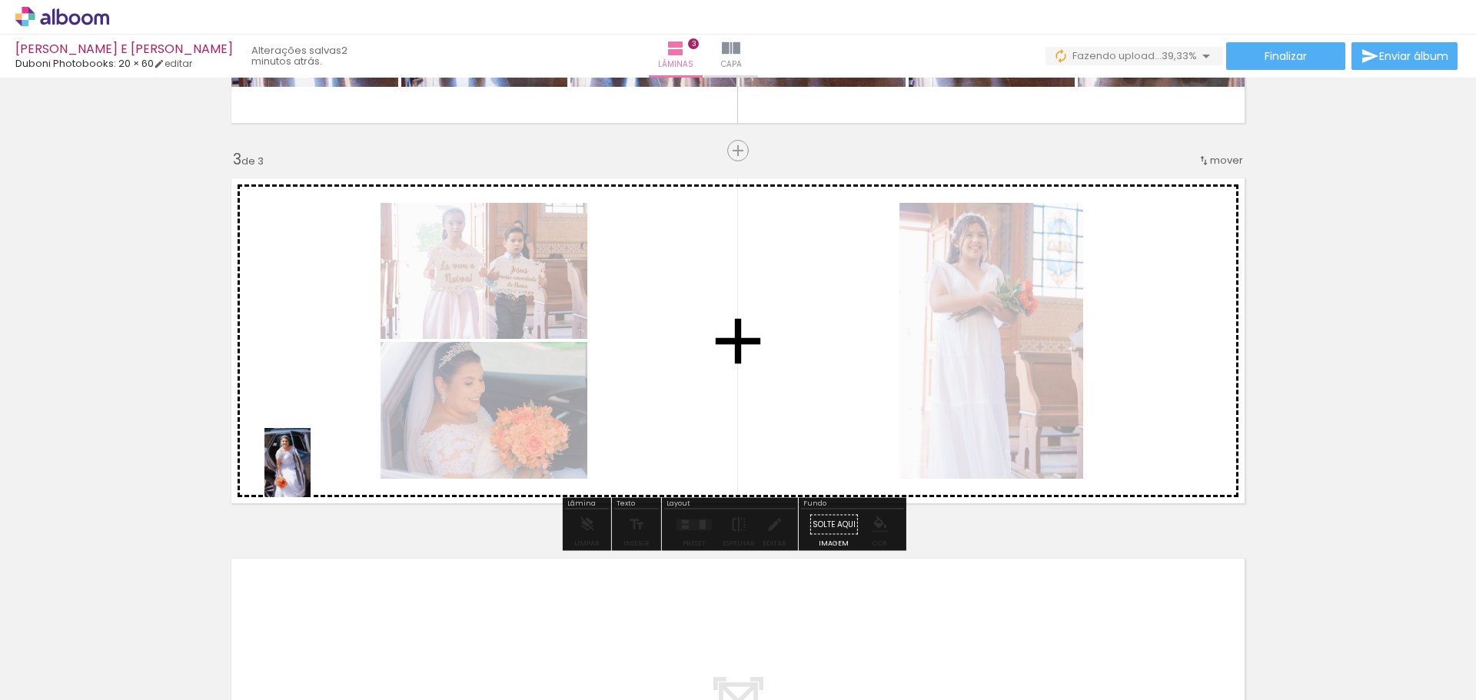
drag, startPoint x: 175, startPoint y: 669, endPoint x: 264, endPoint y: 570, distance: 132.9
click at [312, 474] on quentale-workspace at bounding box center [738, 350] width 1476 height 700
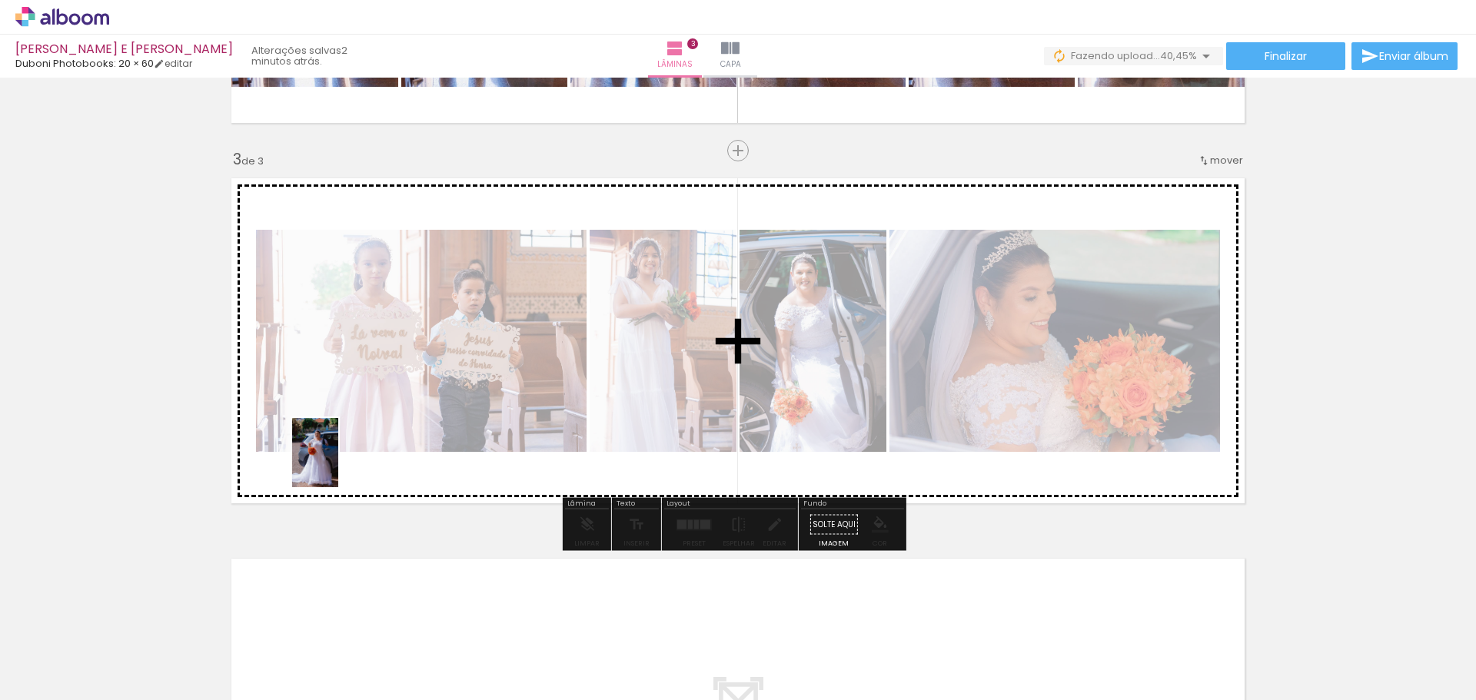
drag, startPoint x: 180, startPoint y: 657, endPoint x: 348, endPoint y: 453, distance: 264.4
click at [348, 453] on quentale-workspace at bounding box center [738, 350] width 1476 height 700
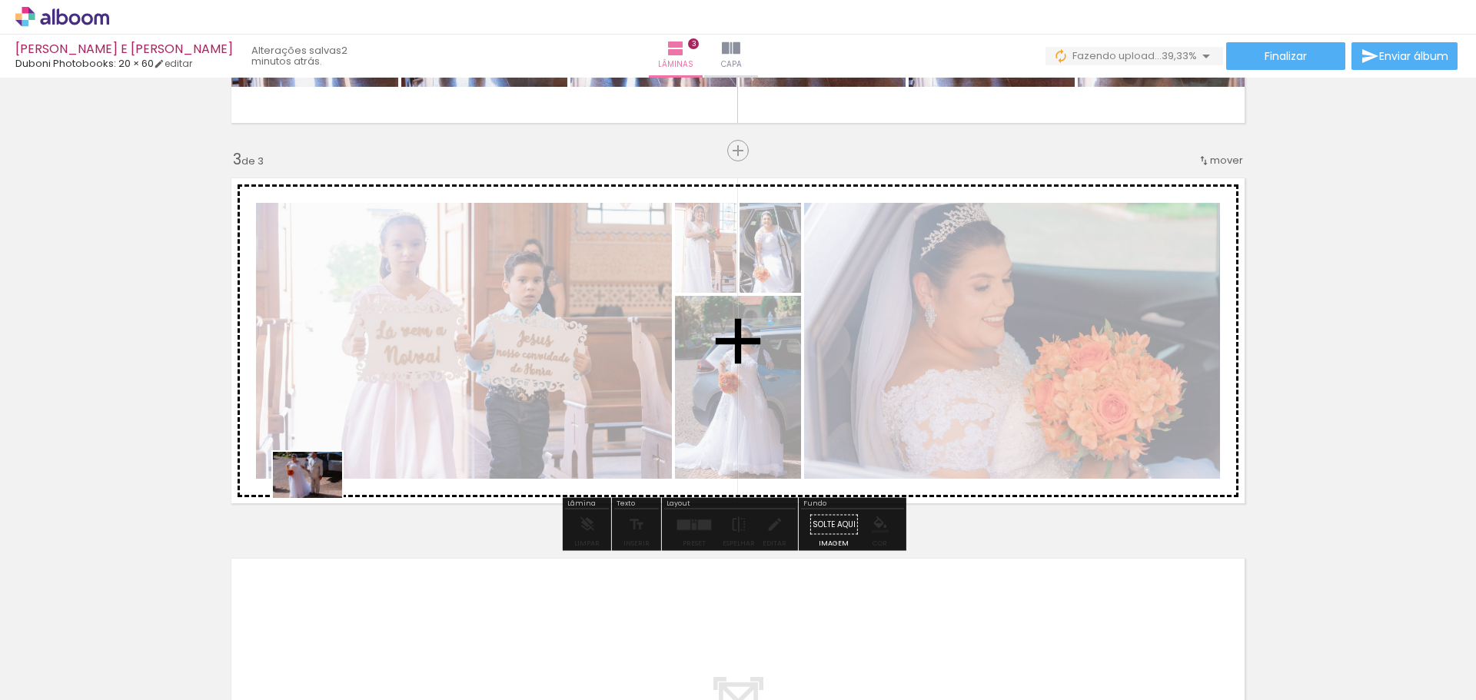
drag, startPoint x: 182, startPoint y: 638, endPoint x: 319, endPoint y: 498, distance: 195.7
click at [319, 498] on quentale-workspace at bounding box center [738, 350] width 1476 height 700
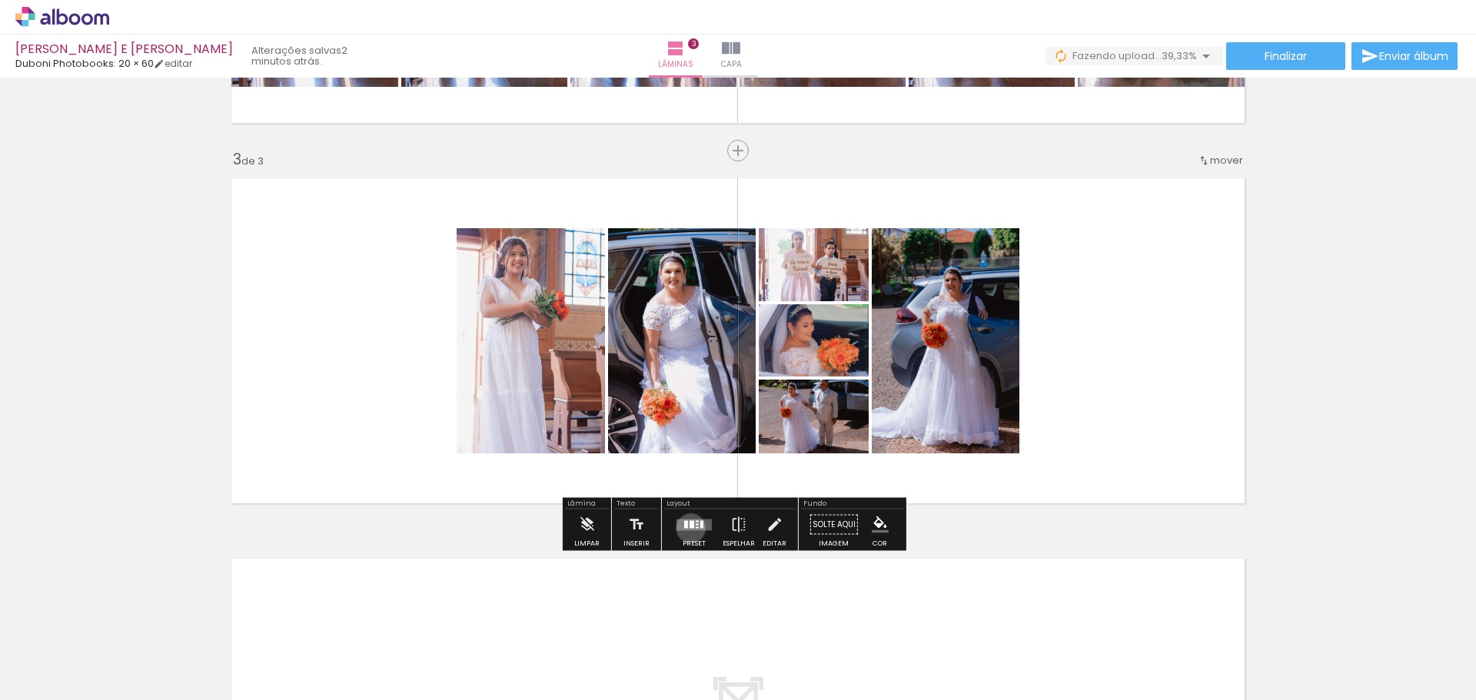
click at [687, 528] on quentale-layouter at bounding box center [694, 525] width 35 height 12
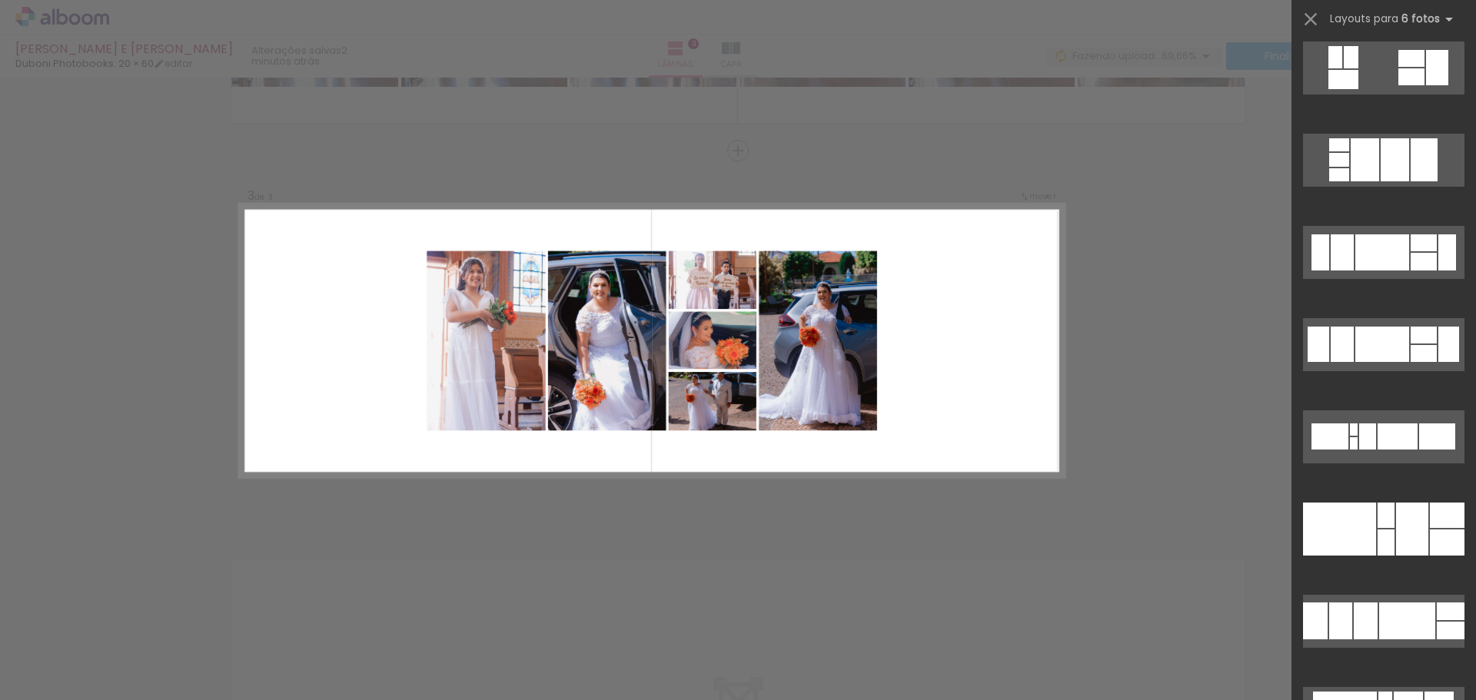
scroll to position [1220, 0]
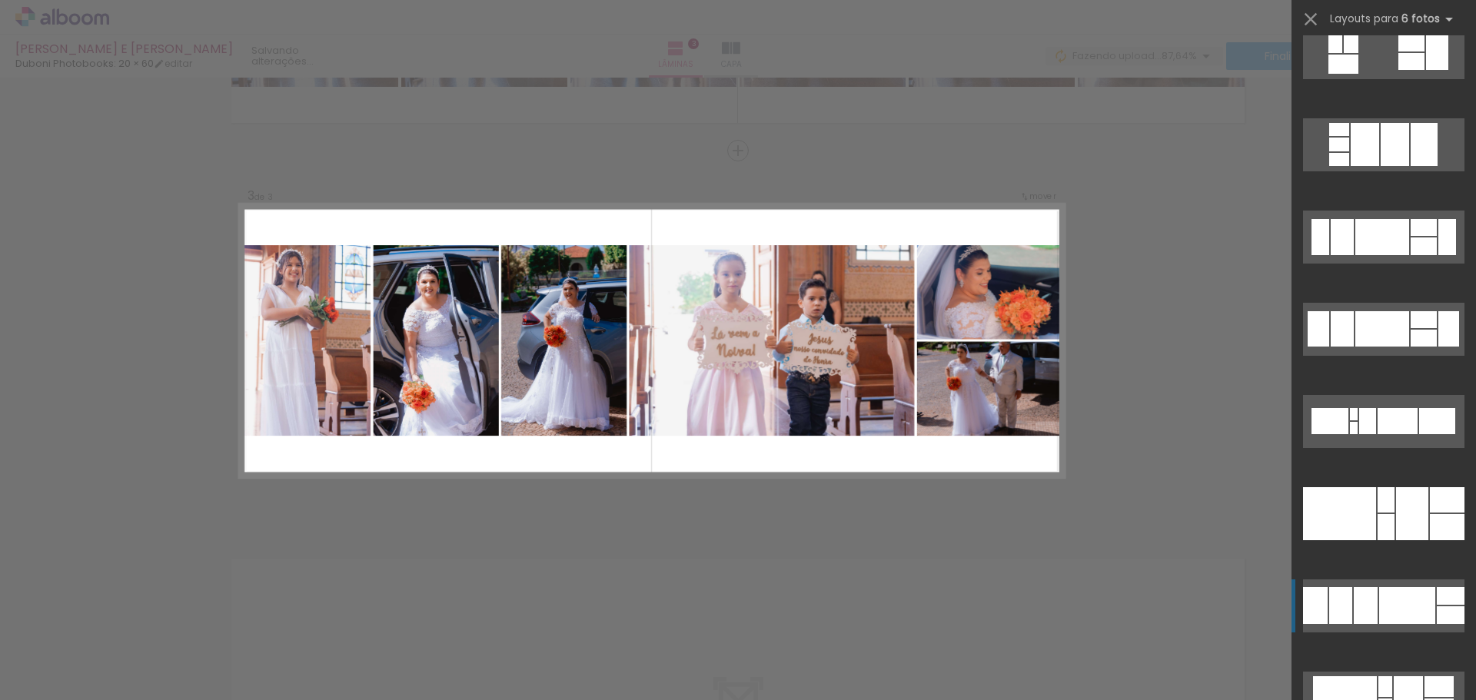
click at [1419, 597] on div at bounding box center [1407, 605] width 56 height 37
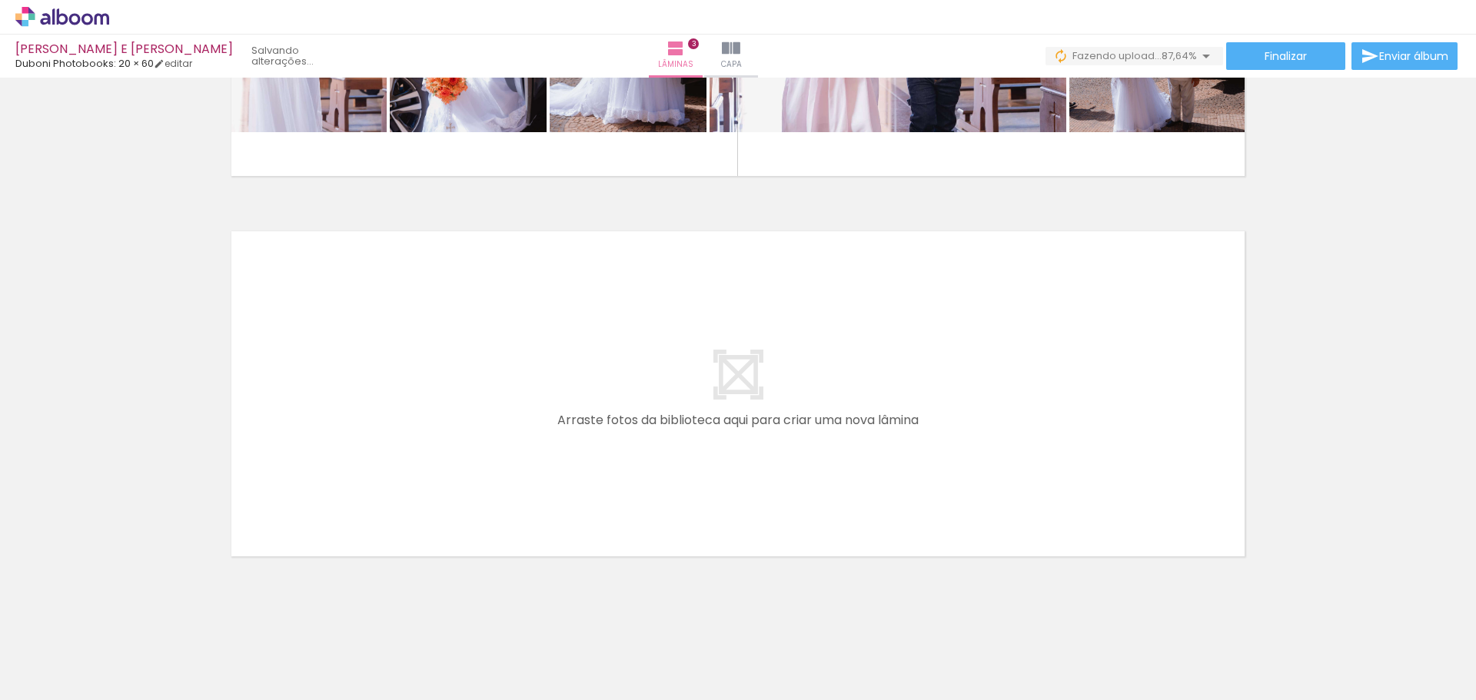
scroll to position [1056, 0]
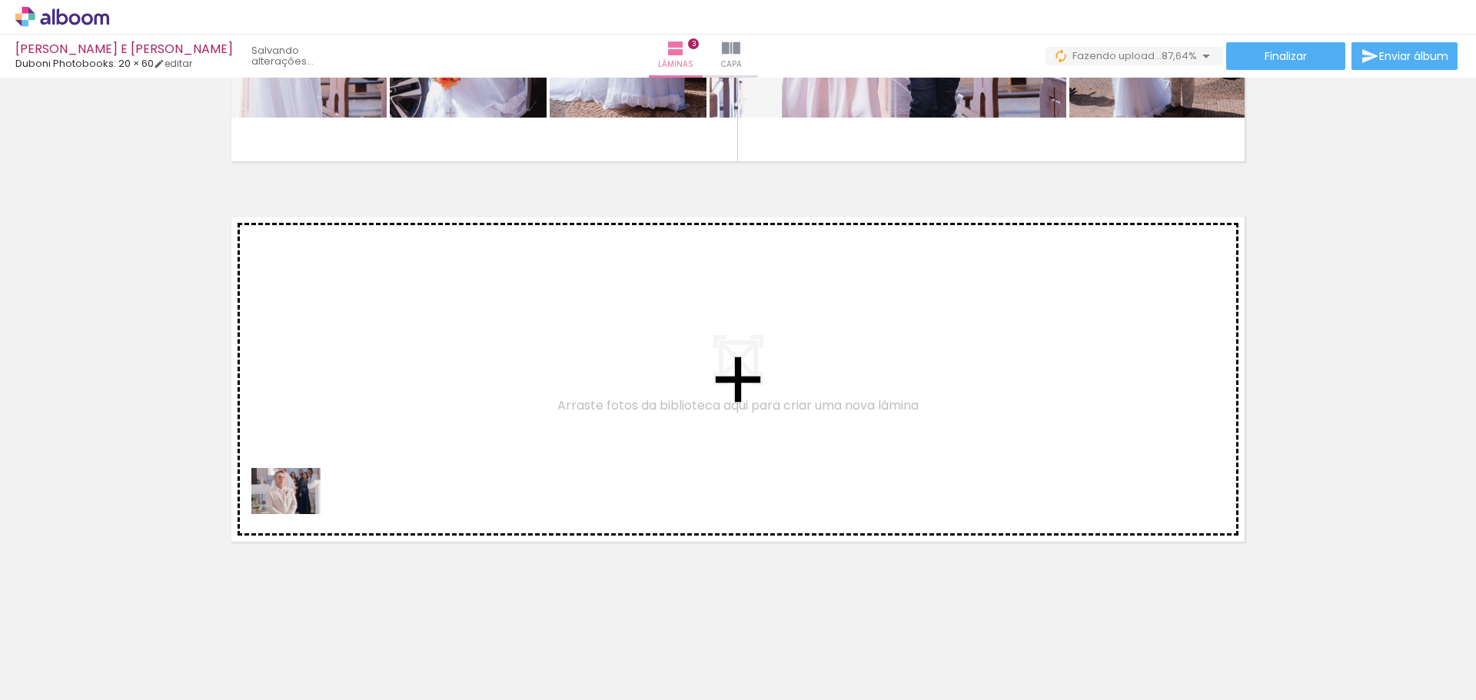
drag, startPoint x: 161, startPoint y: 662, endPoint x: 300, endPoint y: 511, distance: 205.1
click at [300, 511] on quentale-workspace at bounding box center [738, 350] width 1476 height 700
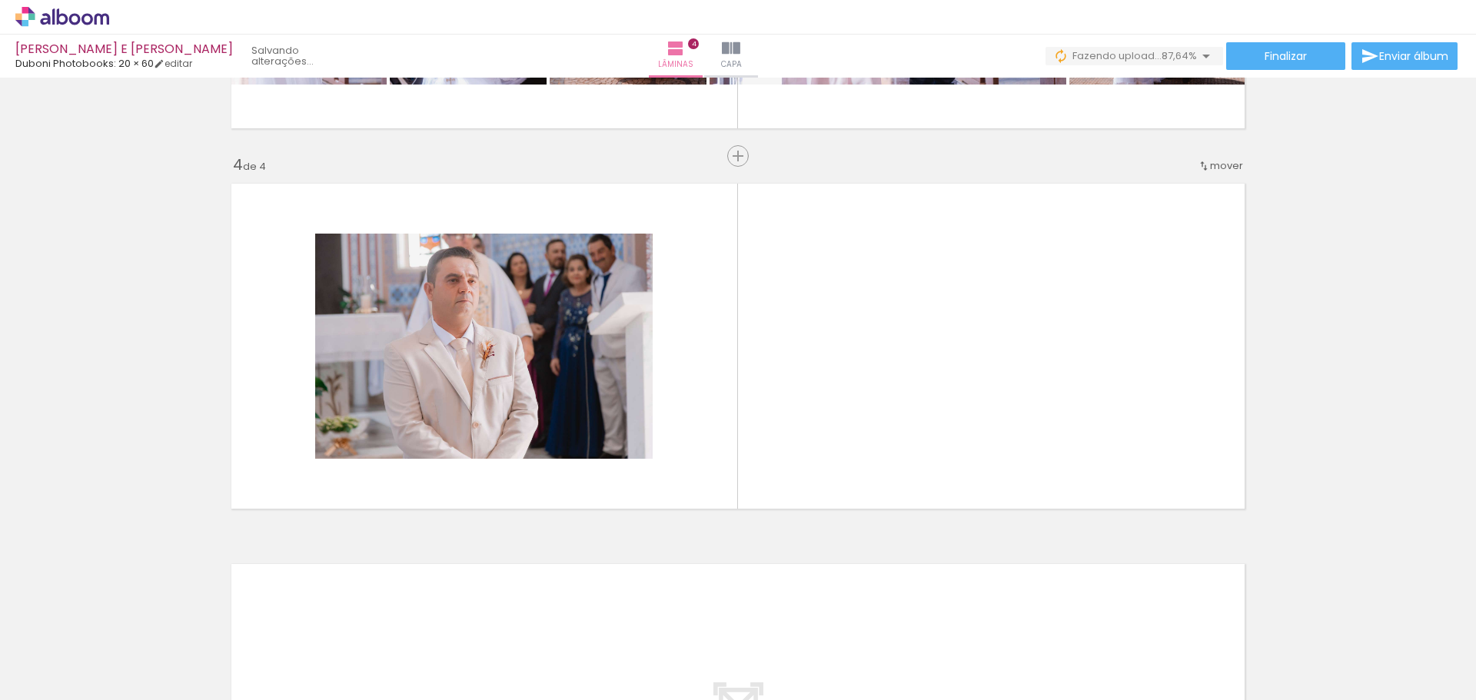
scroll to position [1094, 0]
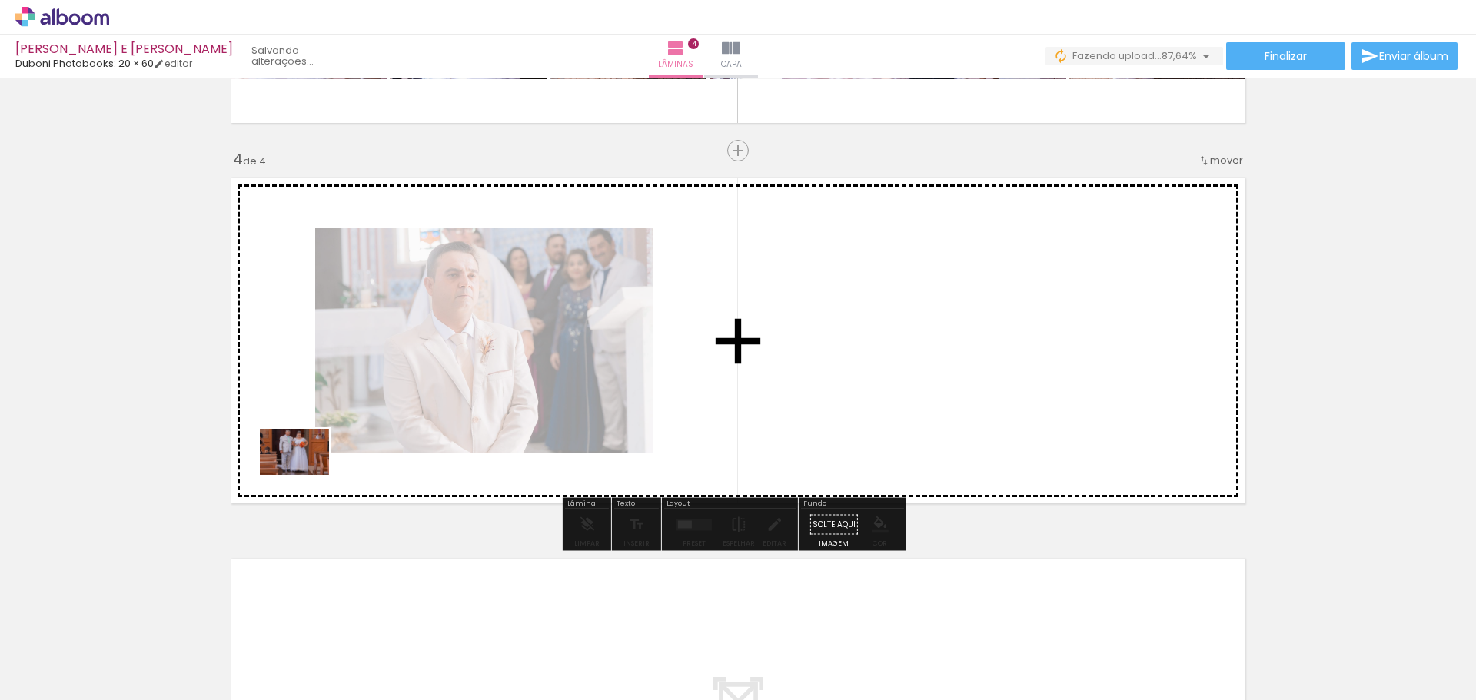
drag, startPoint x: 155, startPoint y: 667, endPoint x: 306, endPoint y: 475, distance: 244.2
click at [306, 475] on quentale-workspace at bounding box center [738, 350] width 1476 height 700
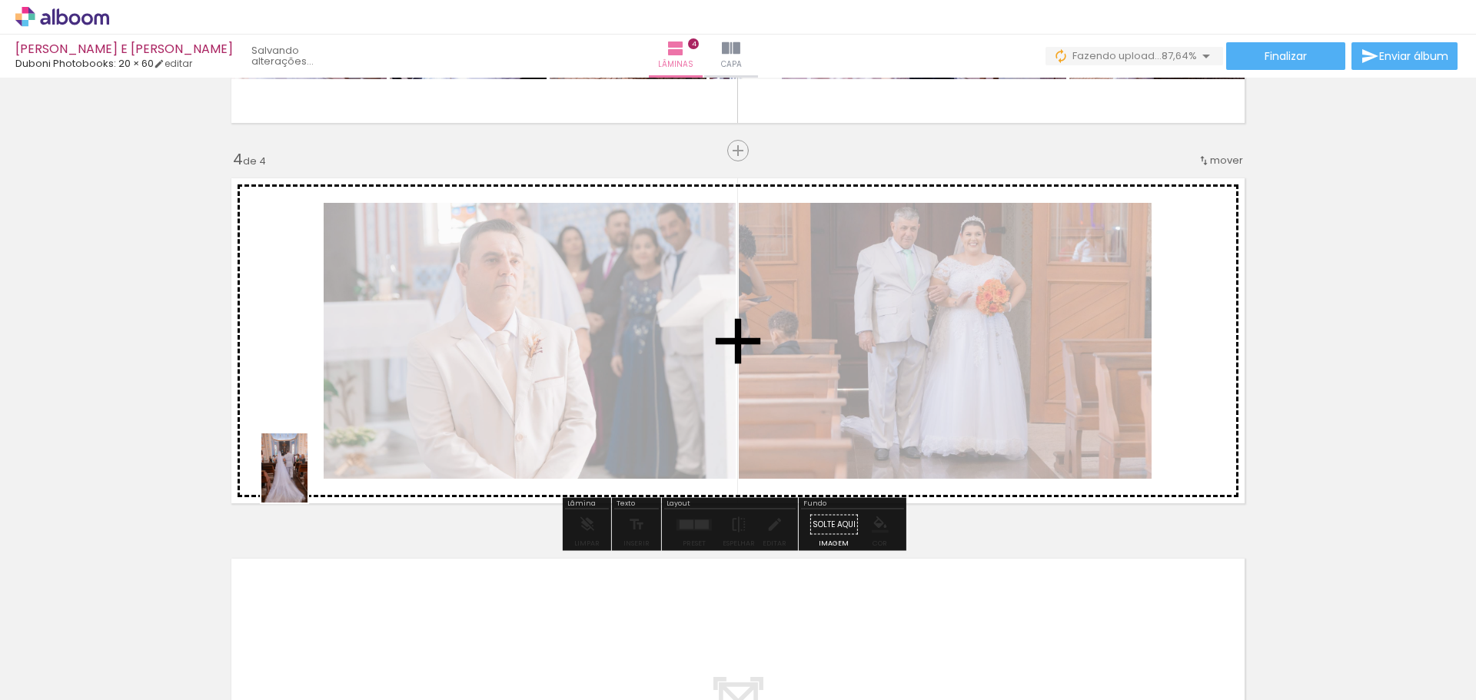
drag, startPoint x: 176, startPoint y: 640, endPoint x: 272, endPoint y: 529, distance: 147.2
click at [311, 477] on quentale-workspace at bounding box center [738, 350] width 1476 height 700
